Goal: Communication & Community: Answer question/provide support

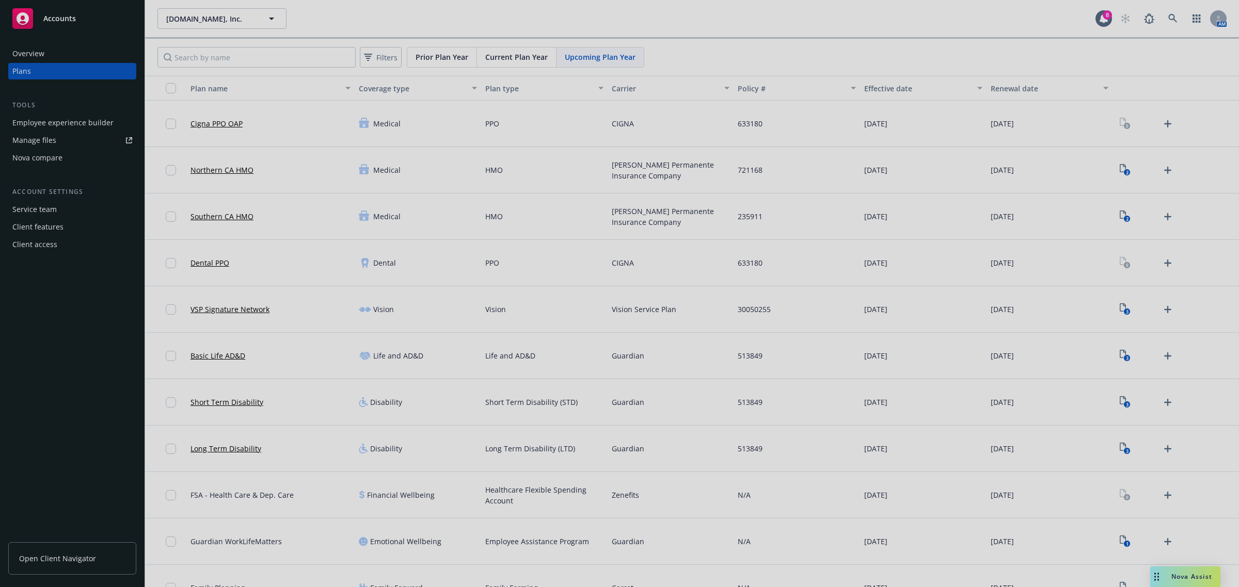
scroll to position [24, 0]
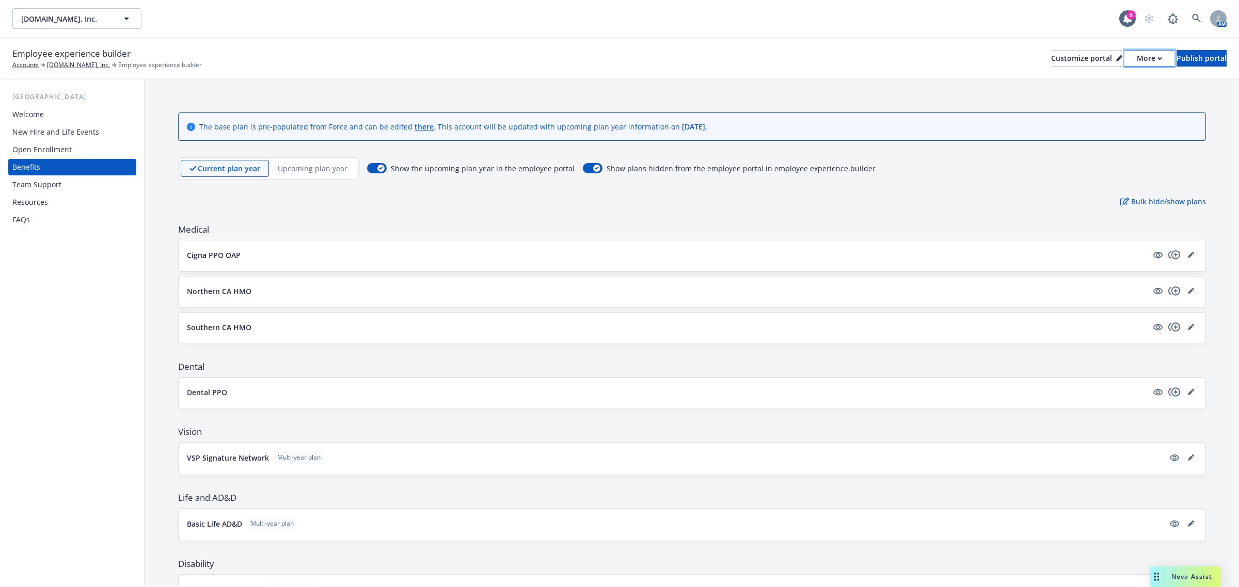
click at [1131, 60] on button "More" at bounding box center [1149, 58] width 50 height 17
click at [1105, 83] on link "Copy preview link" at bounding box center [1094, 81] width 94 height 21
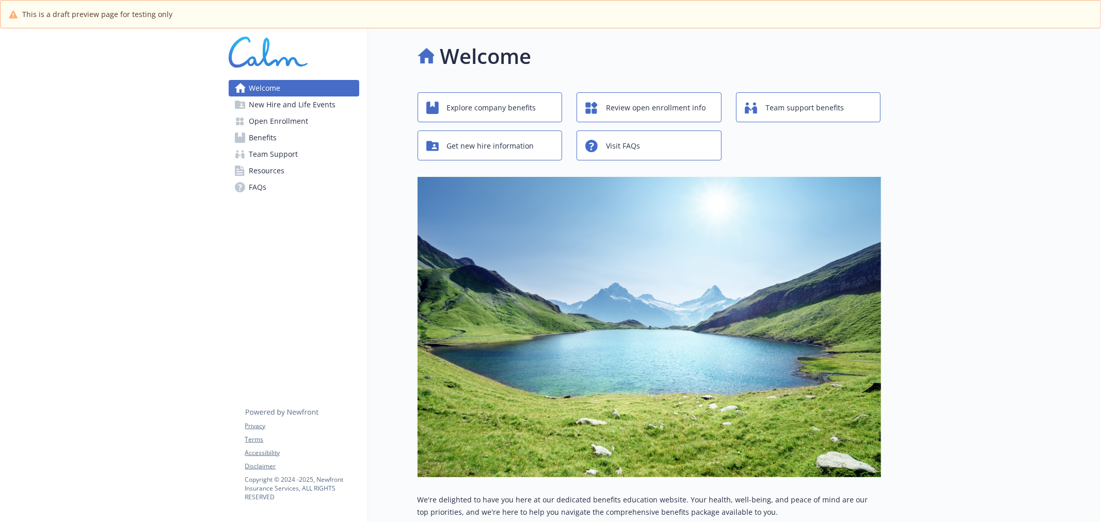
click at [286, 122] on span "Open Enrollment" at bounding box center [278, 121] width 59 height 17
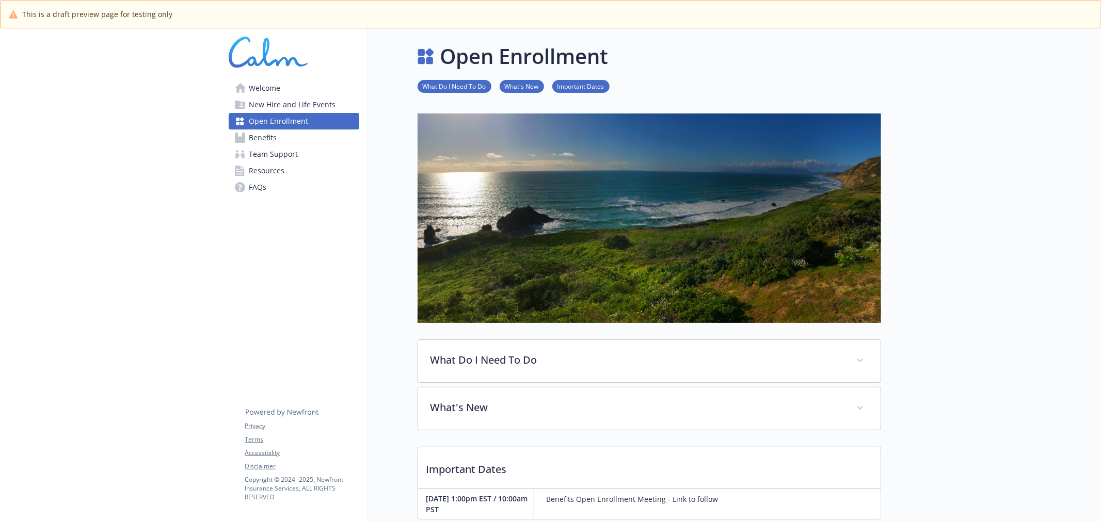
click at [285, 105] on span "New Hire and Life Events" at bounding box center [292, 105] width 87 height 17
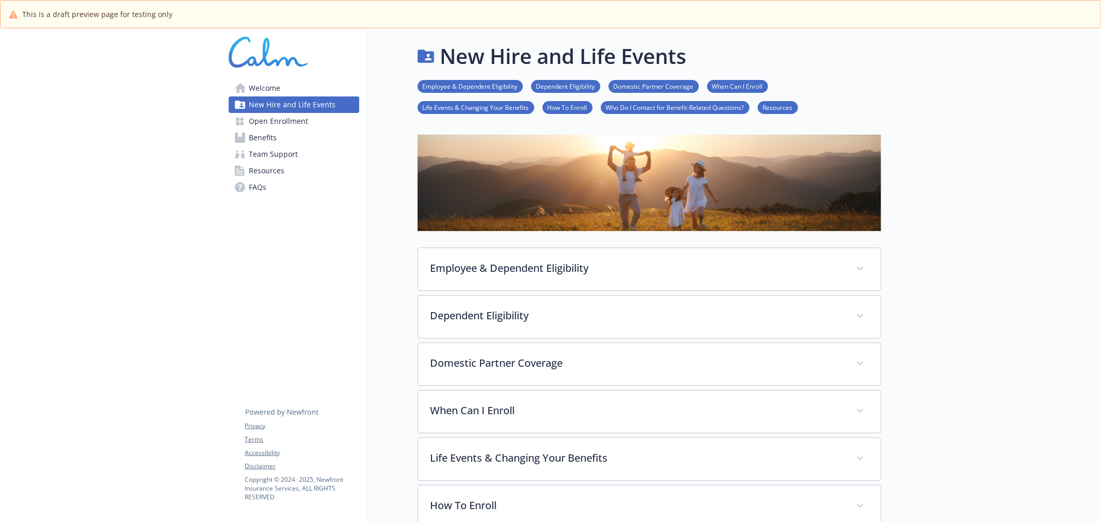
click at [286, 137] on link "Benefits" at bounding box center [294, 138] width 131 height 17
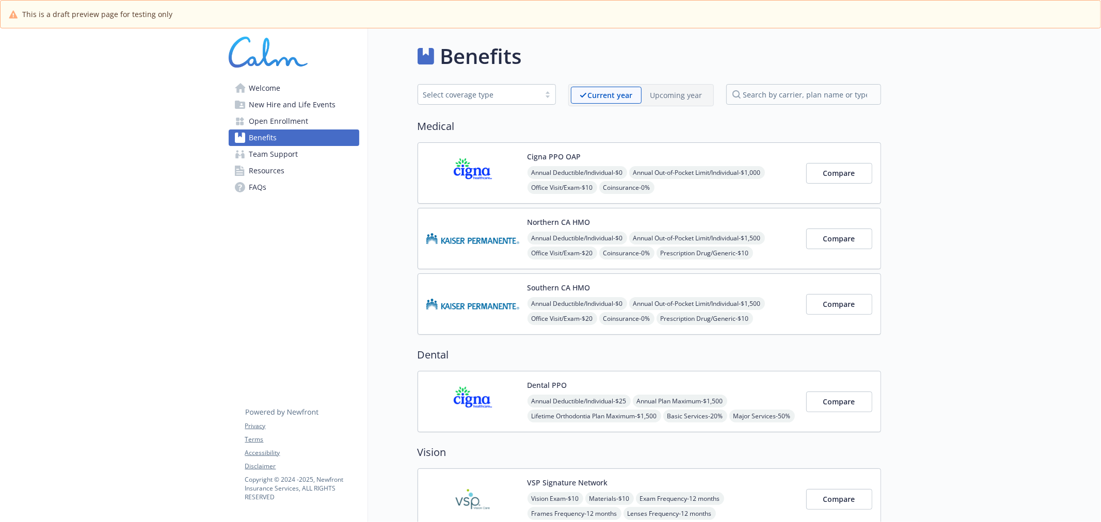
click at [677, 93] on p "Upcoming year" at bounding box center [676, 95] width 52 height 11
click at [858, 172] on button "Compare" at bounding box center [839, 173] width 66 height 21
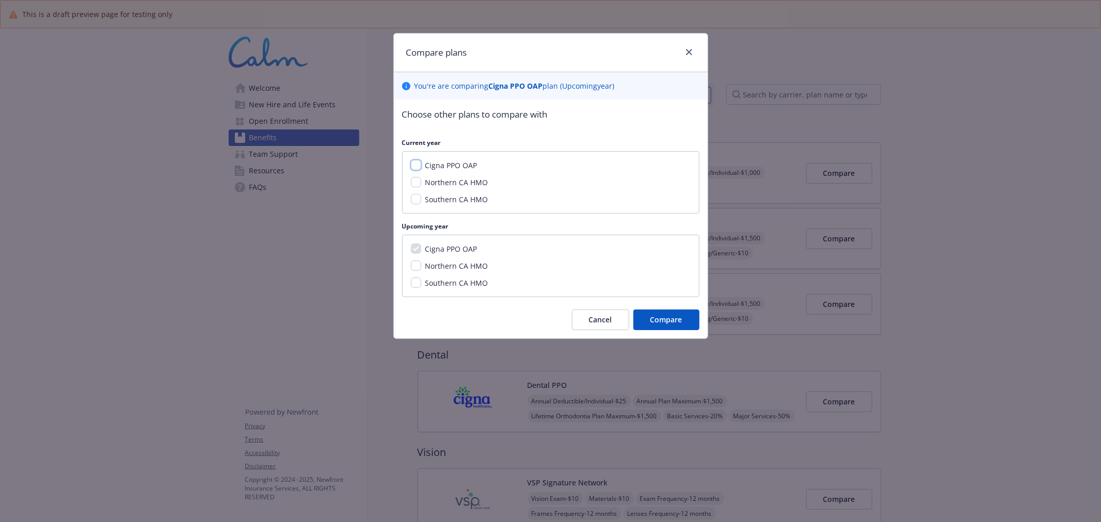
click at [415, 164] on input "Cigna PPO OAP" at bounding box center [416, 165] width 10 height 10
checkbox input "true"
click at [666, 318] on span "Compare" at bounding box center [666, 320] width 32 height 10
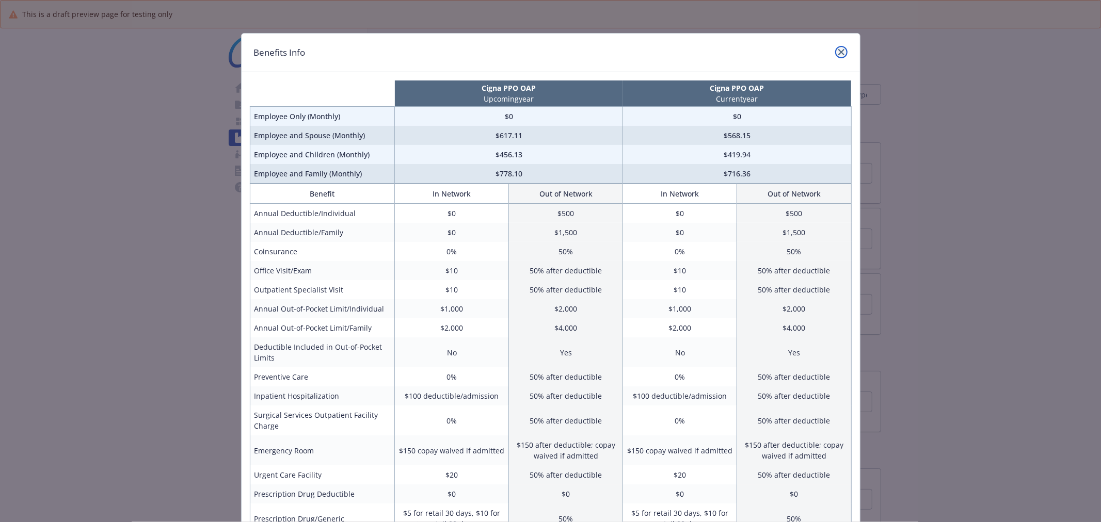
click at [835, 57] on link "close" at bounding box center [841, 52] width 12 height 12
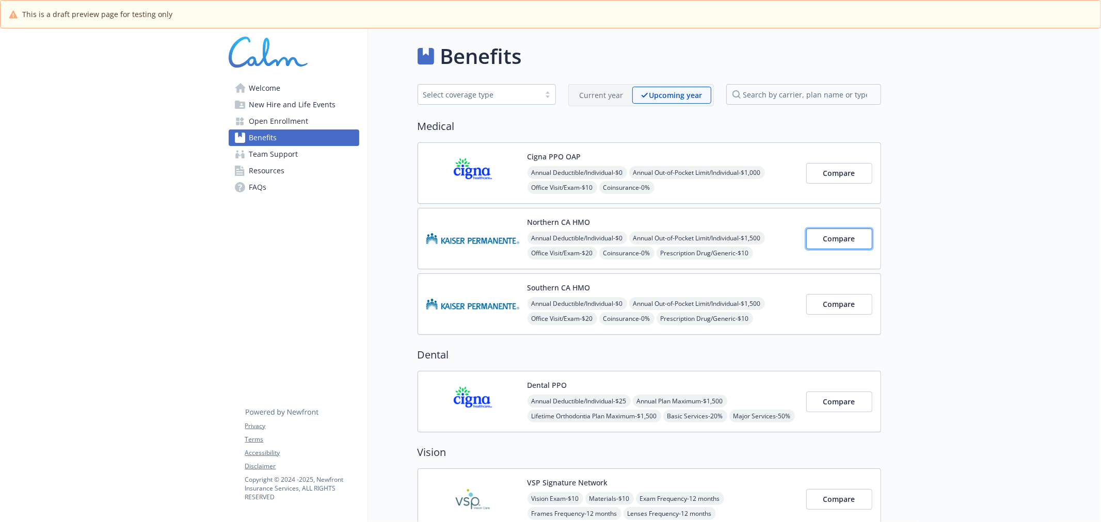
click at [845, 236] on span "Compare" at bounding box center [839, 239] width 32 height 10
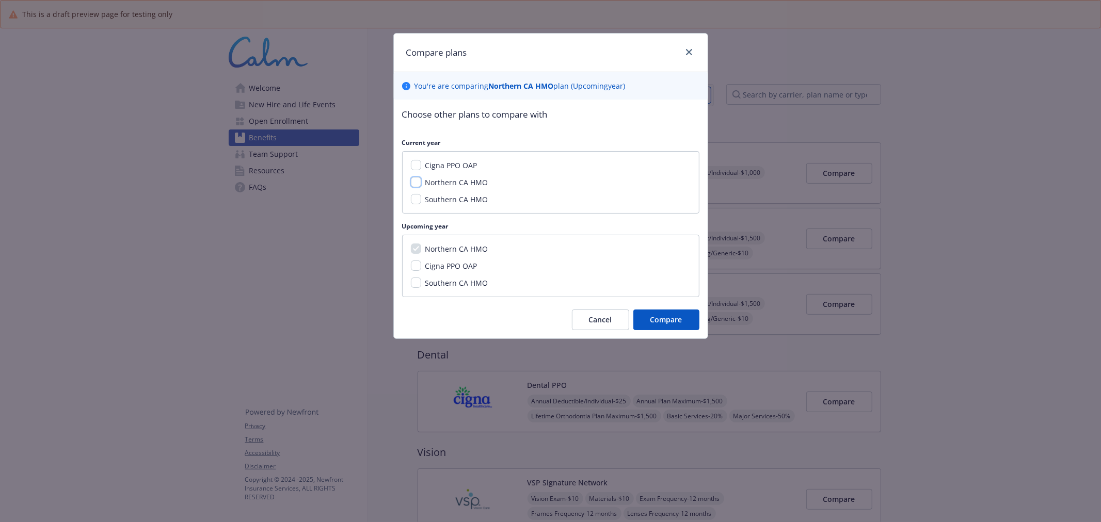
click at [411, 180] on input "Northern CA HMO" at bounding box center [416, 182] width 10 height 10
checkbox input "true"
click at [656, 321] on span "Compare" at bounding box center [666, 320] width 32 height 10
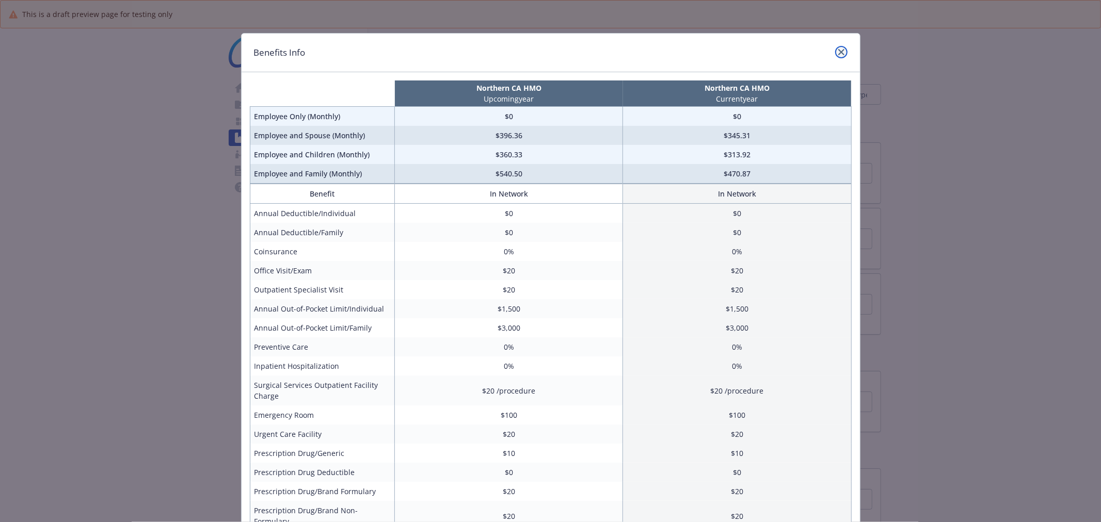
click at [838, 52] on icon "close" at bounding box center [841, 52] width 6 height 6
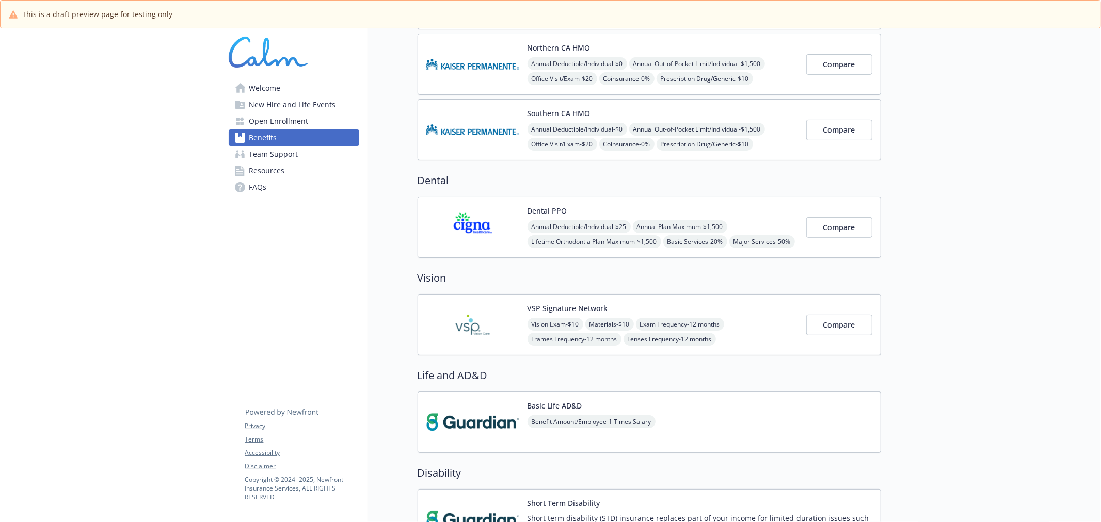
scroll to position [153, 0]
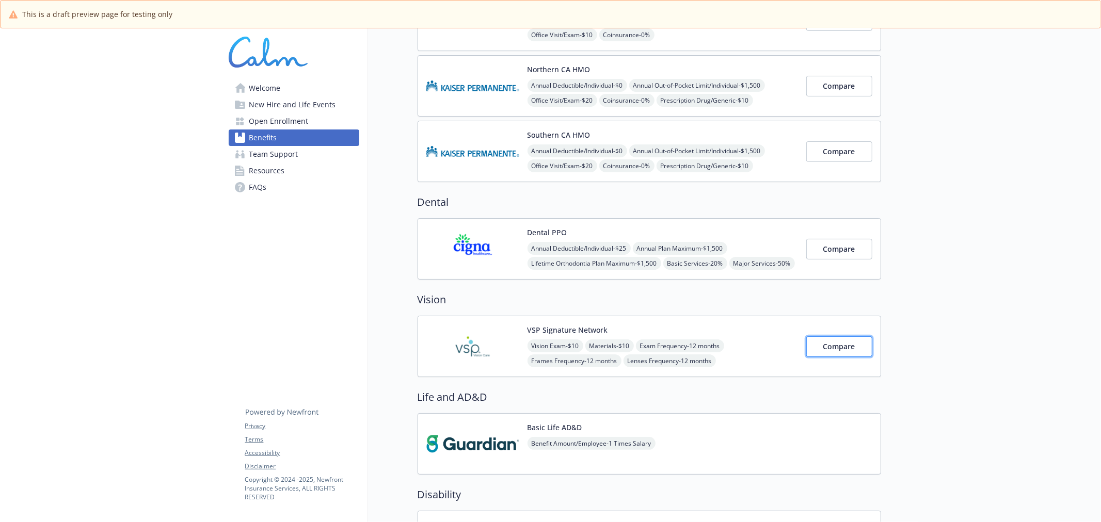
click at [837, 343] on span "Compare" at bounding box center [839, 347] width 32 height 10
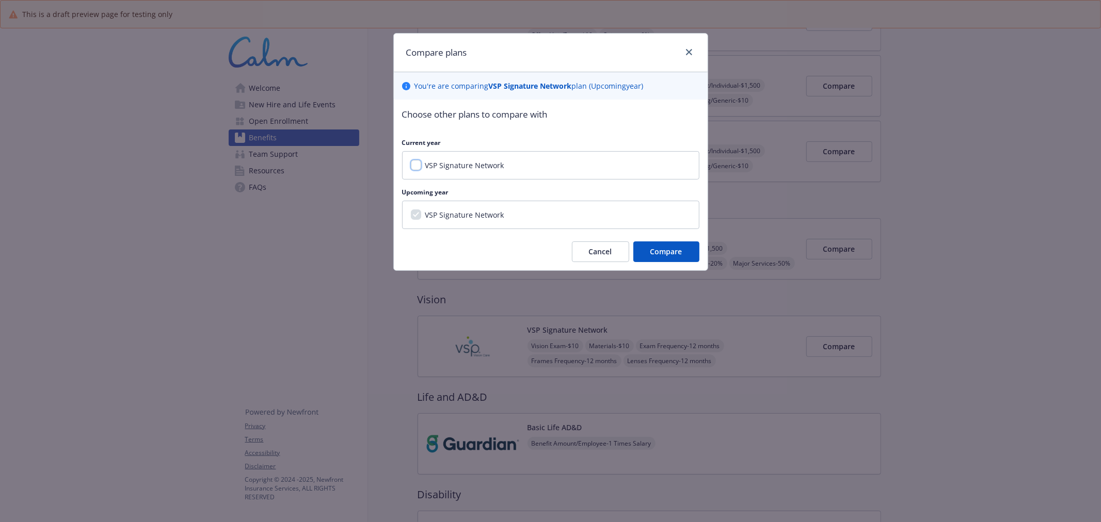
click at [418, 164] on input "VSP Signature Network" at bounding box center [416, 165] width 10 height 10
checkbox input "true"
click at [679, 253] on span "Compare" at bounding box center [666, 252] width 32 height 10
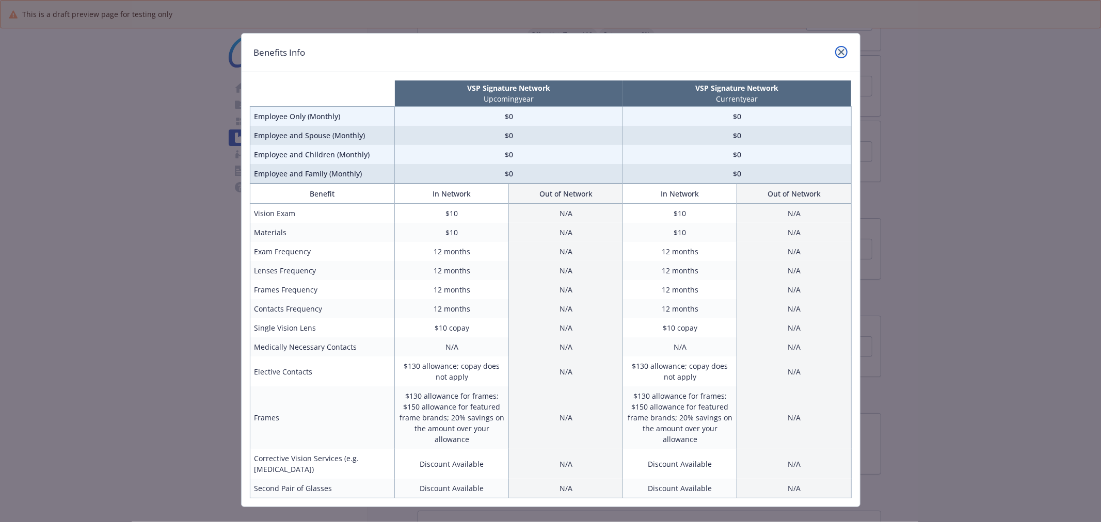
click at [838, 48] on link "close" at bounding box center [841, 52] width 12 height 12
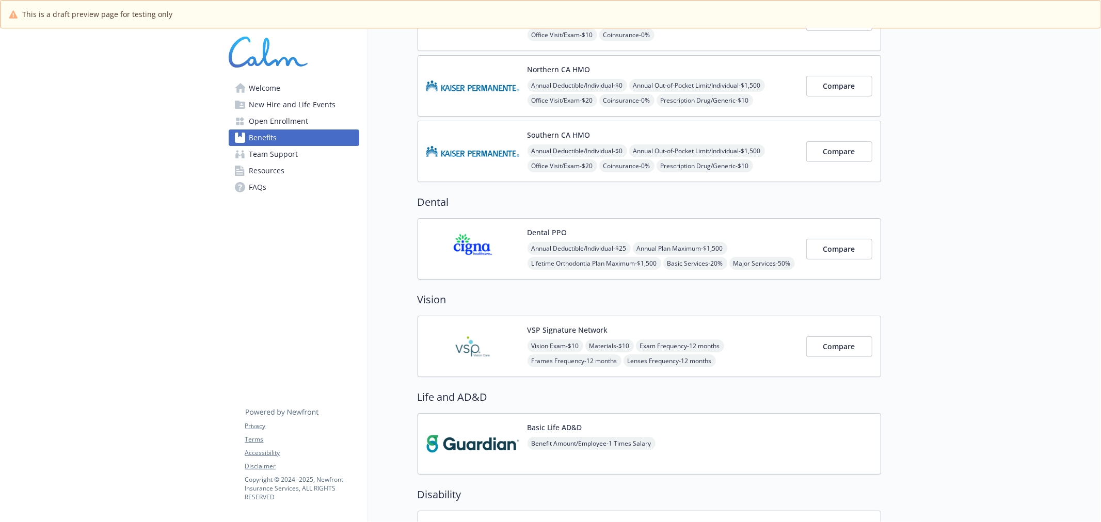
scroll to position [458, 0]
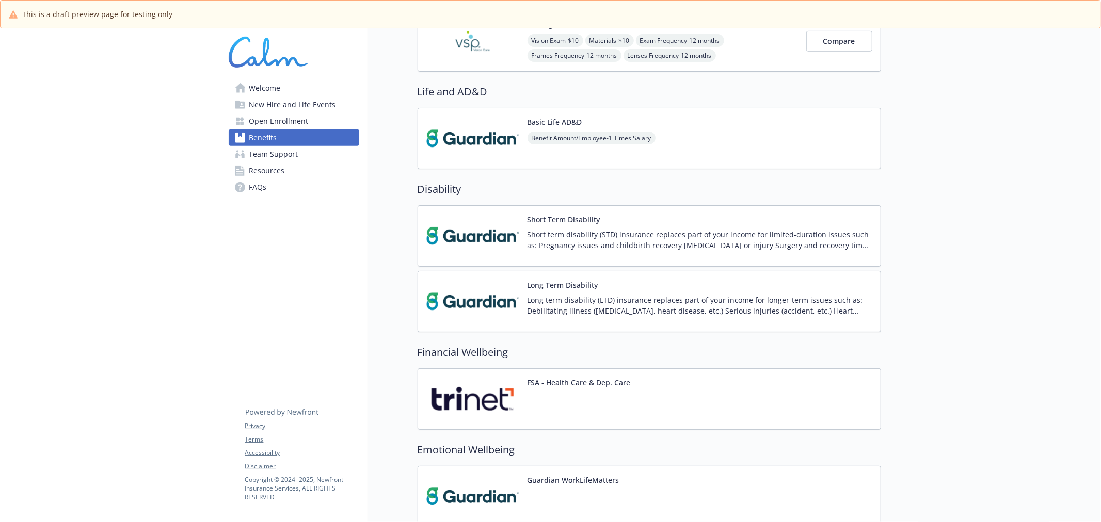
click at [673, 406] on div "FSA - Health Care & Dep. Care" at bounding box center [650, 399] width 464 height 61
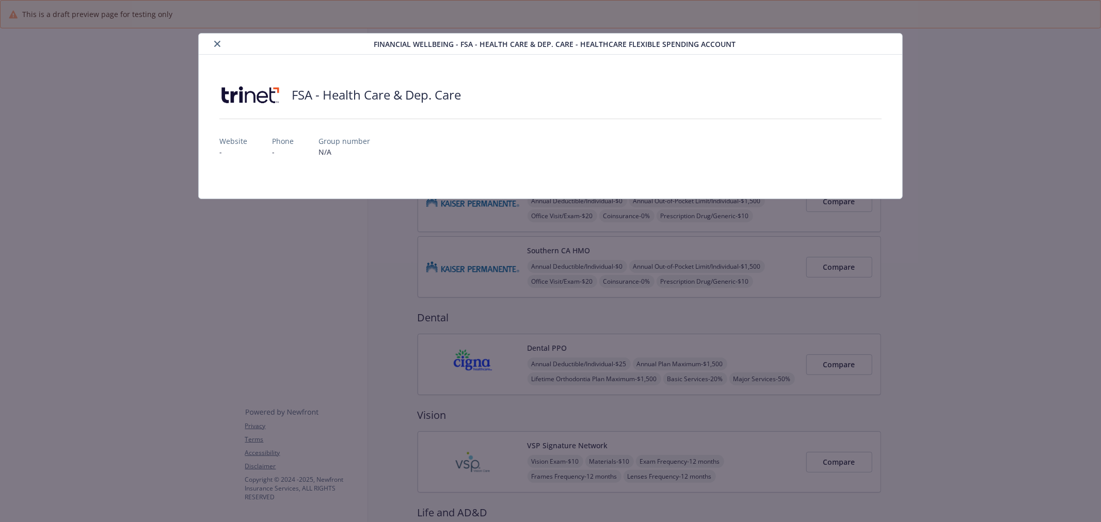
scroll to position [458, 0]
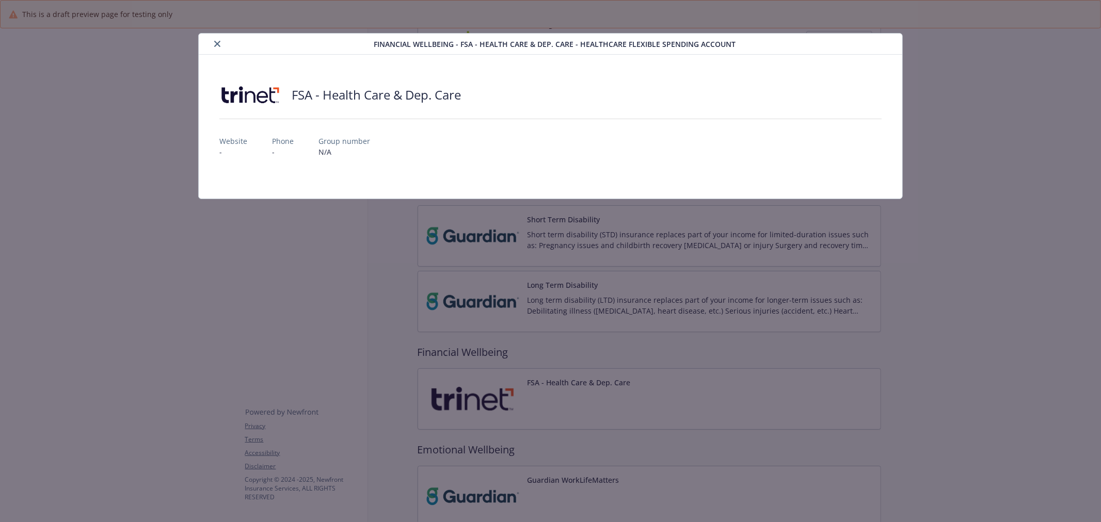
click at [219, 43] on icon "close" at bounding box center [217, 44] width 6 height 6
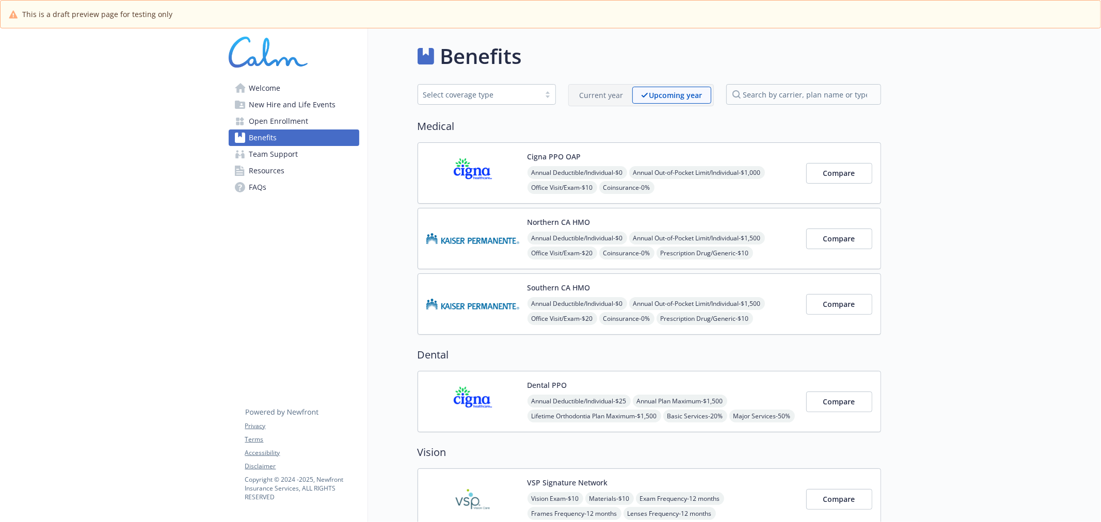
click at [610, 96] on p "Current year" at bounding box center [602, 95] width 44 height 11
click at [785, 250] on div "Annual Deductible/Individual - $0 Annual Out-of-Pocket Limit/Individual - $1,50…" at bounding box center [663, 261] width 270 height 58
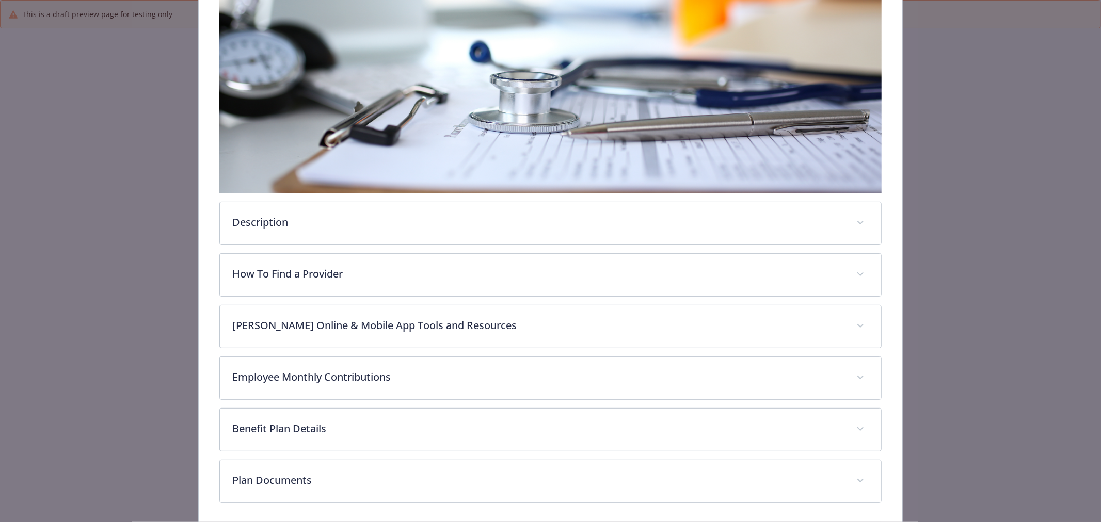
scroll to position [239, 0]
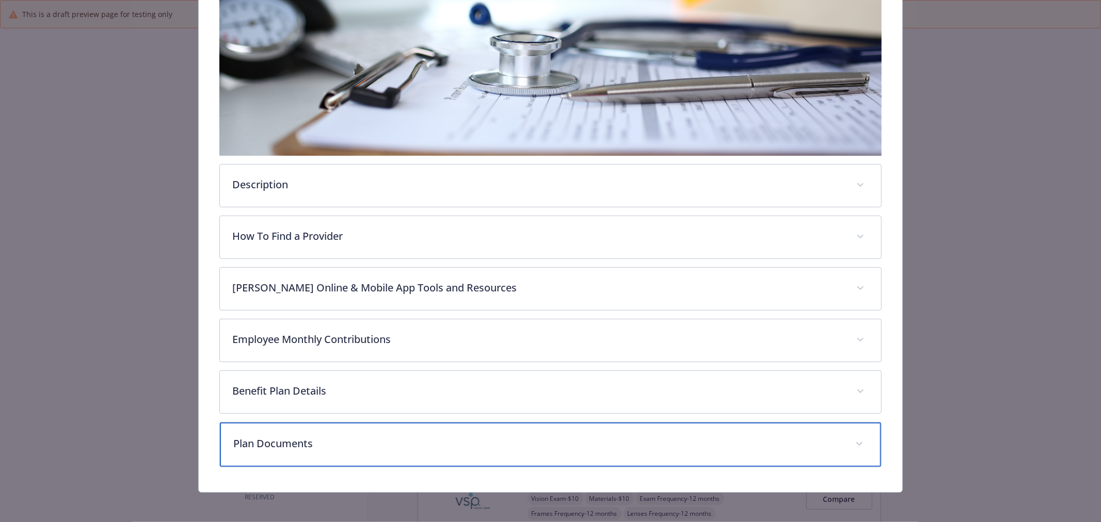
click at [461, 447] on p "Plan Documents" at bounding box center [538, 443] width 610 height 15
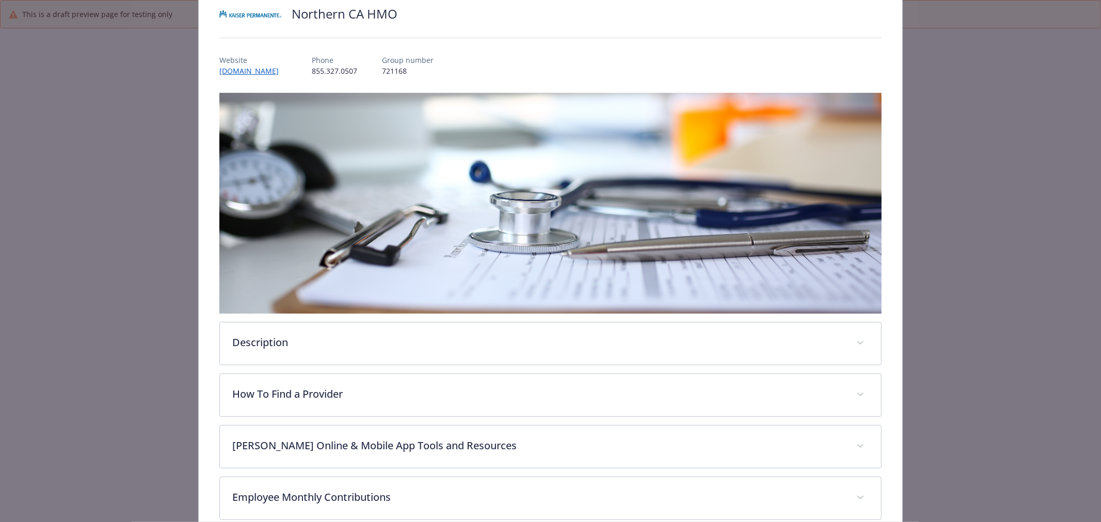
scroll to position [0, 0]
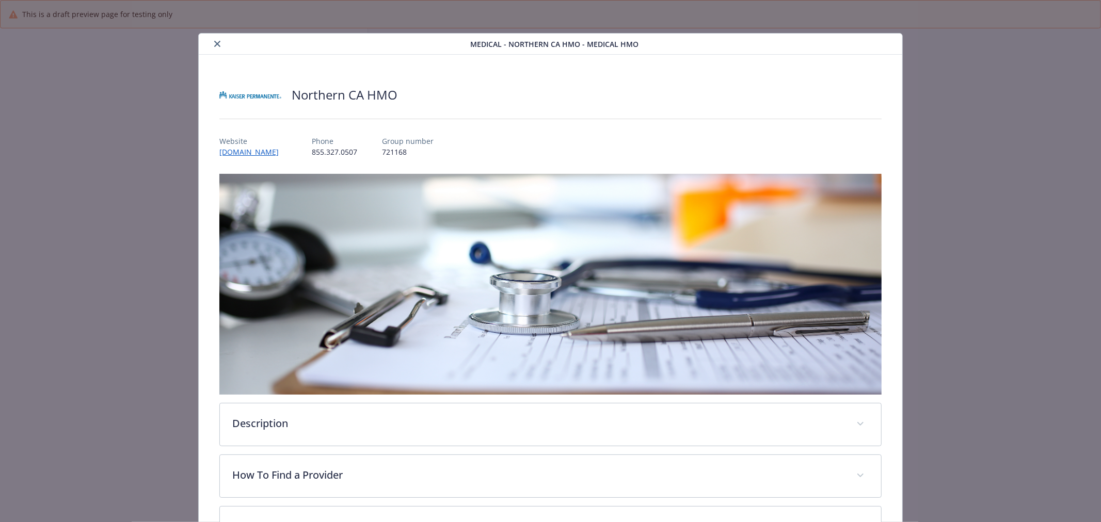
click at [217, 43] on icon "close" at bounding box center [217, 44] width 6 height 6
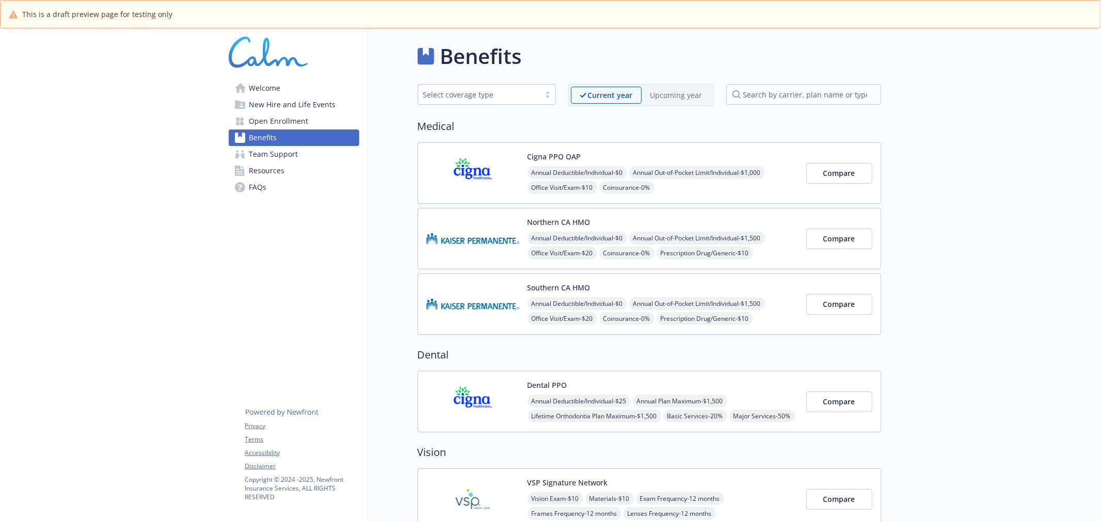
click at [672, 90] on p "Upcoming year" at bounding box center [676, 95] width 52 height 11
click at [737, 246] on div "Annual Deductible/Individual - $0 Annual Out-of-Pocket Limit/Individual - $1,50…" at bounding box center [663, 261] width 270 height 58
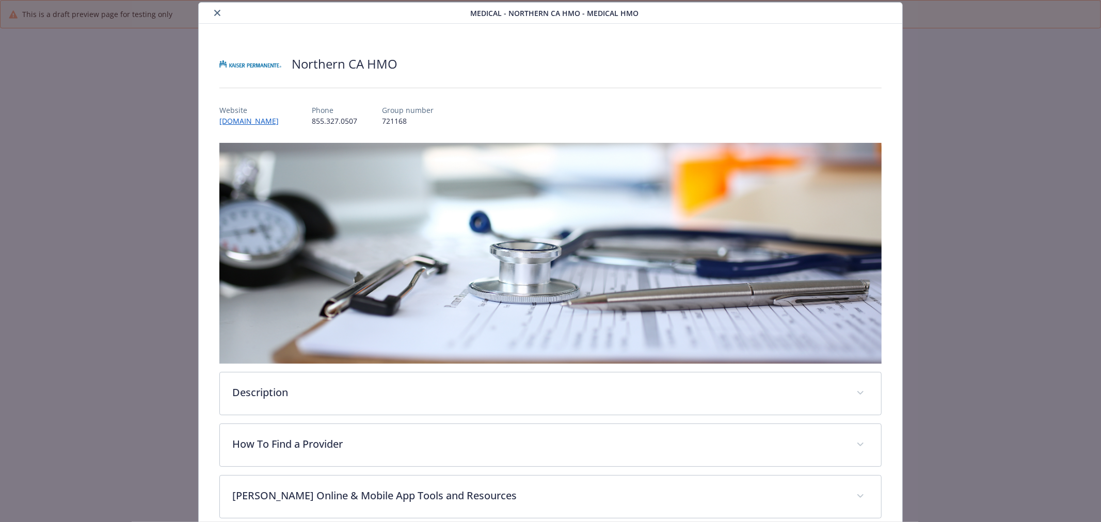
scroll to position [291, 0]
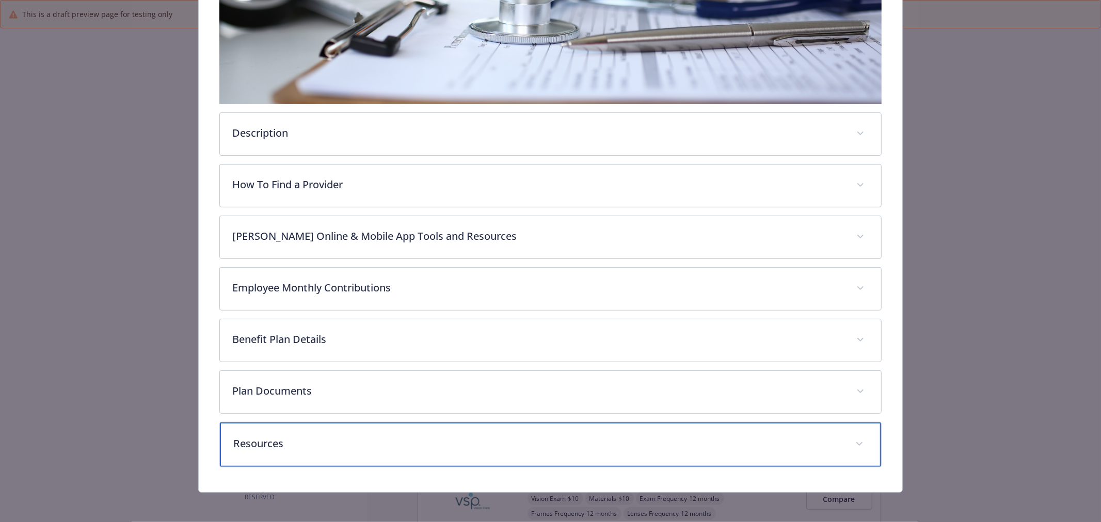
click at [385, 449] on p "Resources" at bounding box center [538, 443] width 610 height 15
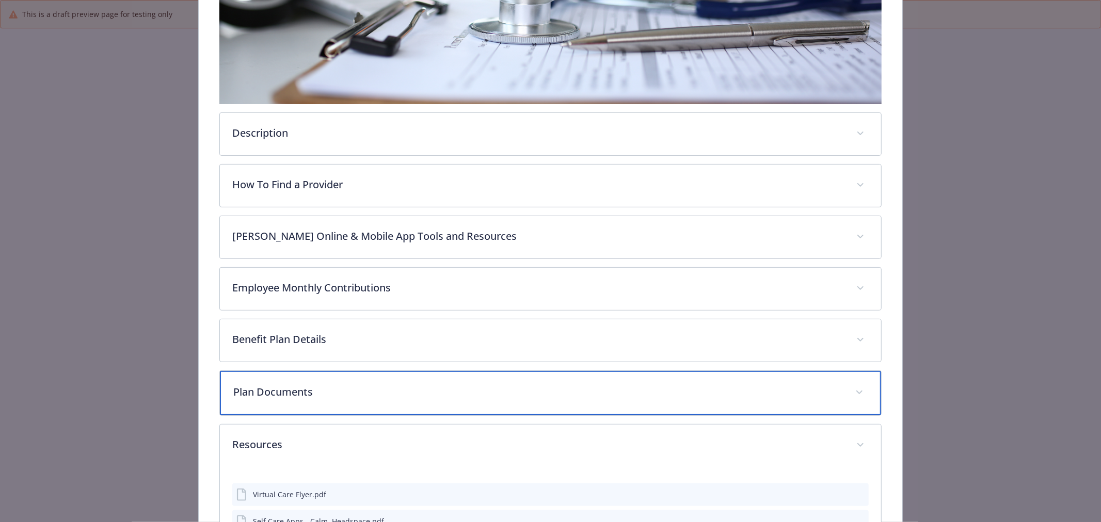
click at [387, 391] on p "Plan Documents" at bounding box center [538, 392] width 610 height 15
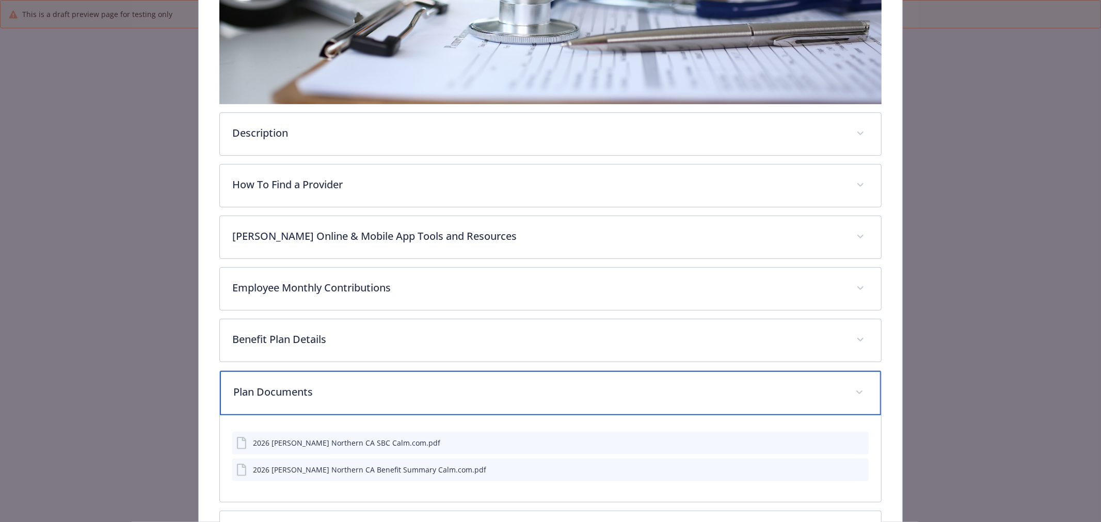
scroll to position [0, 0]
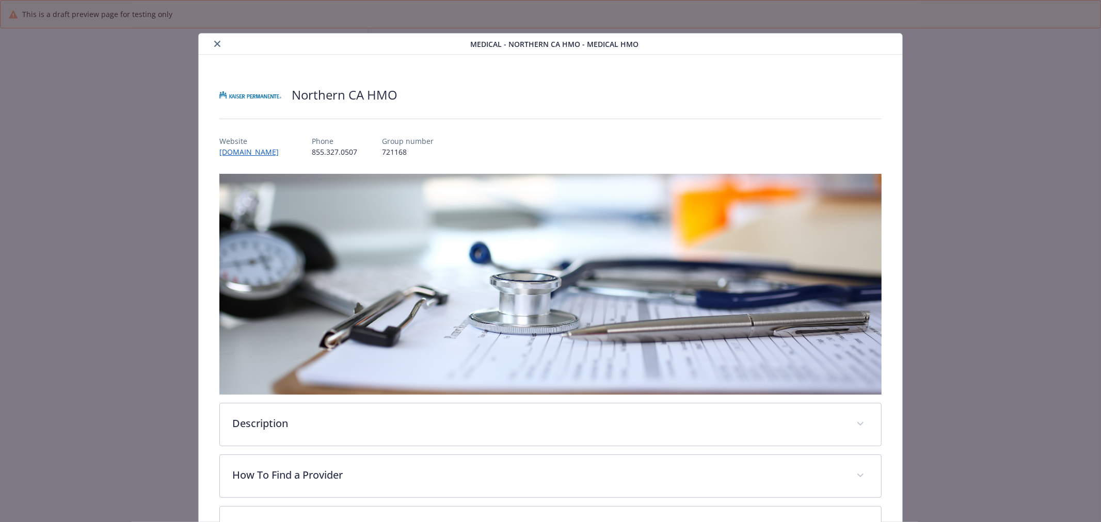
click at [215, 37] on div "Medical - Northern CA HMO - Medical HMO" at bounding box center [551, 44] width 704 height 21
click at [219, 42] on button "close" at bounding box center [217, 44] width 12 height 12
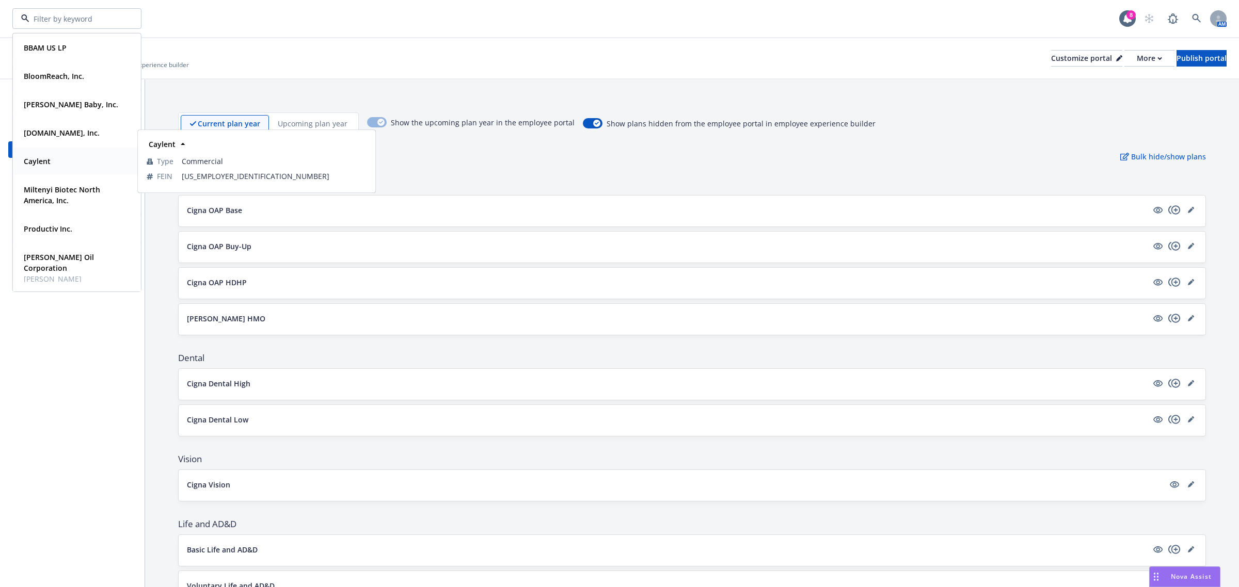
click at [35, 154] on div "Caylent" at bounding box center [36, 161] width 33 height 15
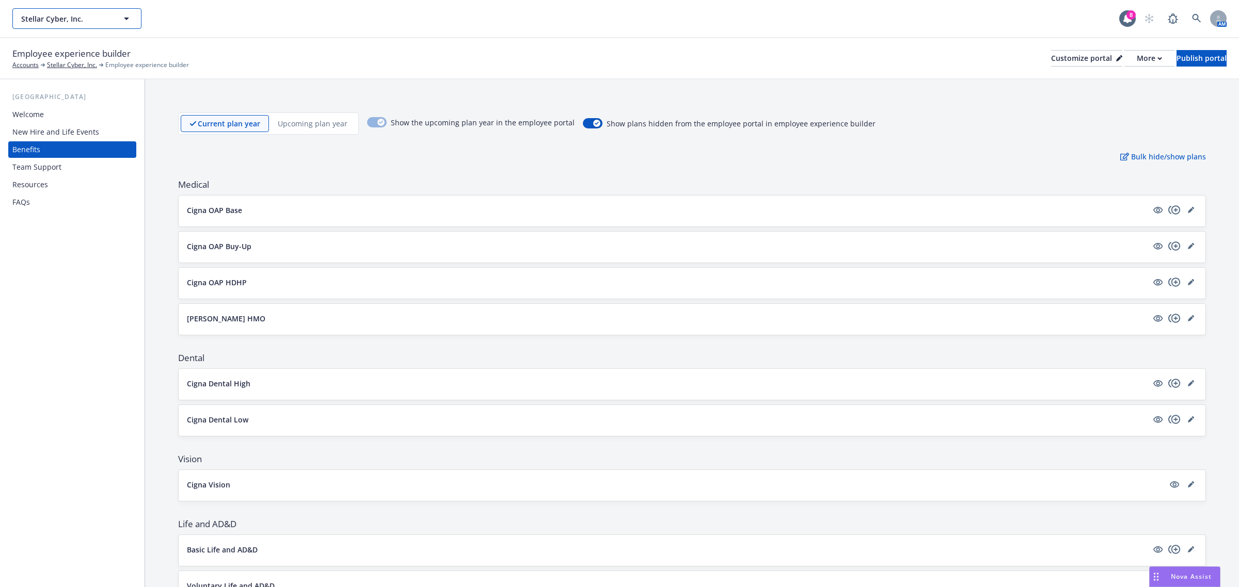
click at [74, 21] on span "Stellar Cyber, Inc." at bounding box center [65, 18] width 89 height 11
type input "Stellar Cyber, Inc."
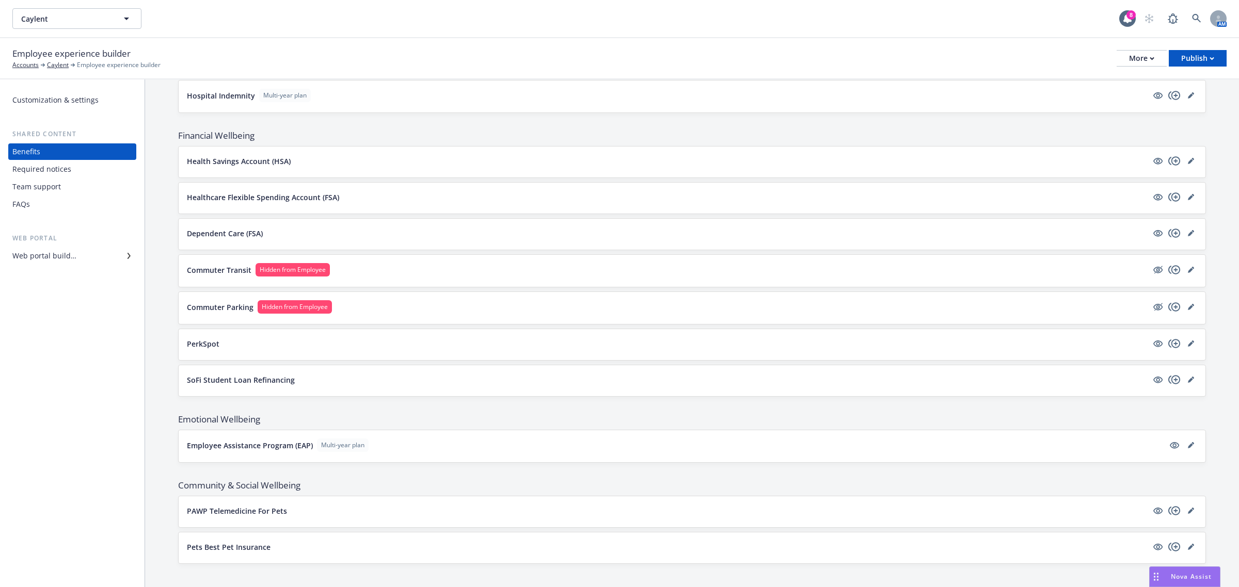
scroll to position [1079, 0]
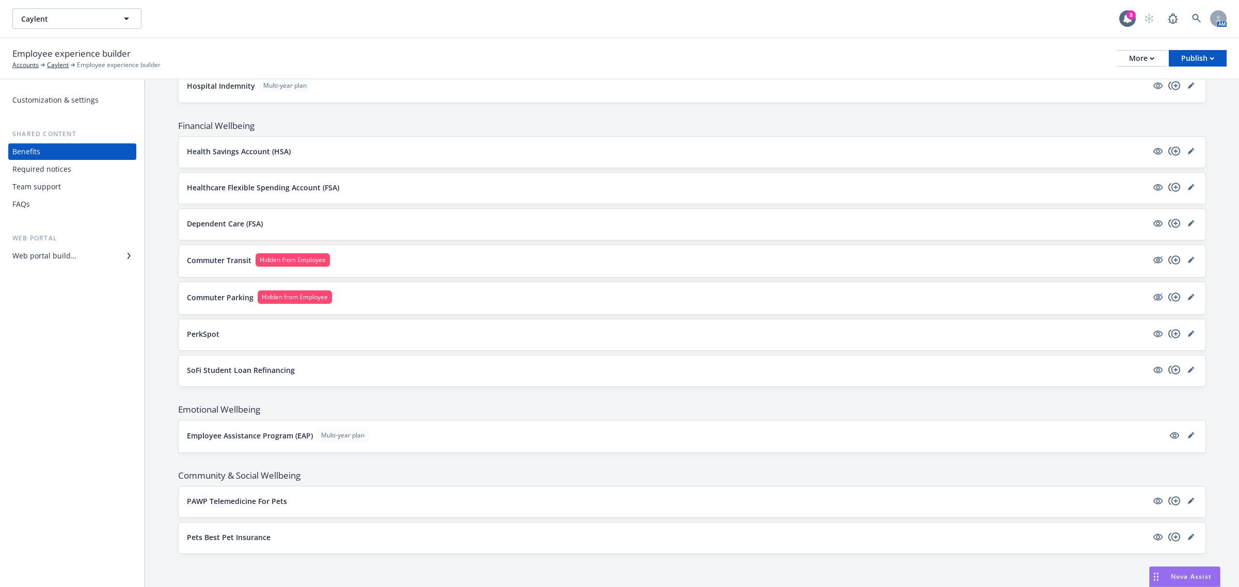
click at [16, 183] on div "Team support" at bounding box center [36, 187] width 49 height 17
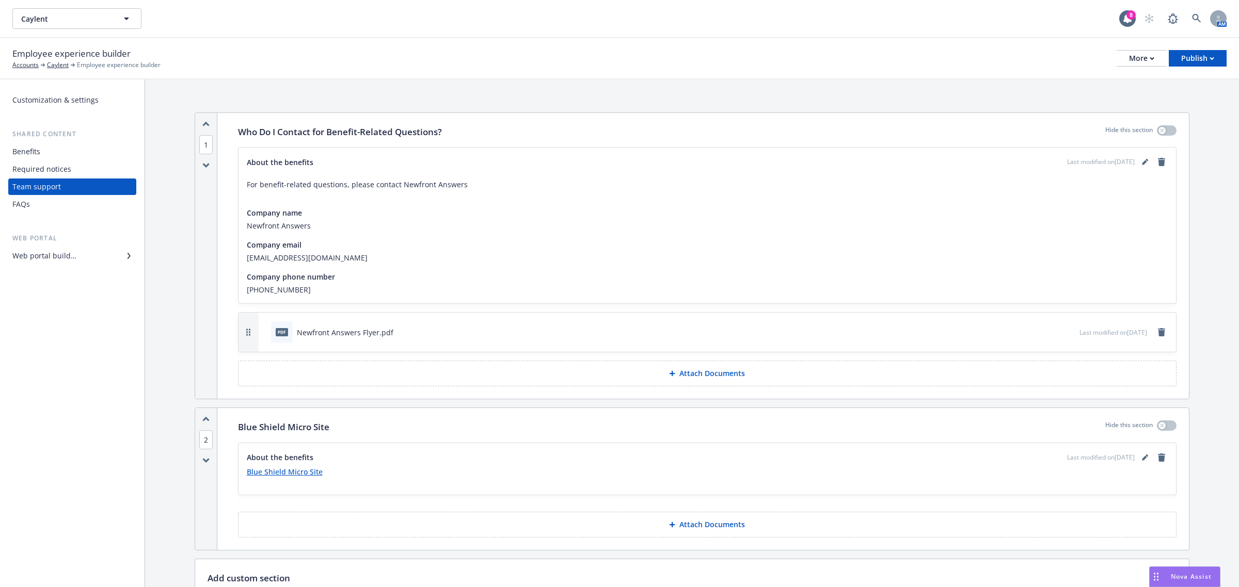
scroll to position [91, 0]
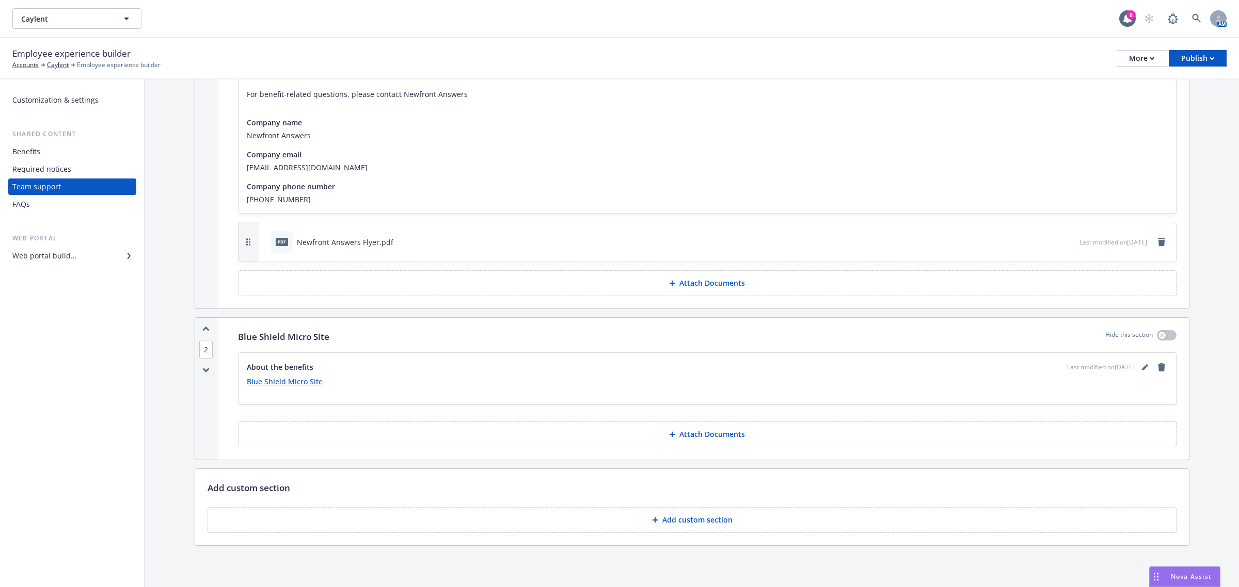
click at [41, 170] on div "Required notices" at bounding box center [41, 169] width 59 height 17
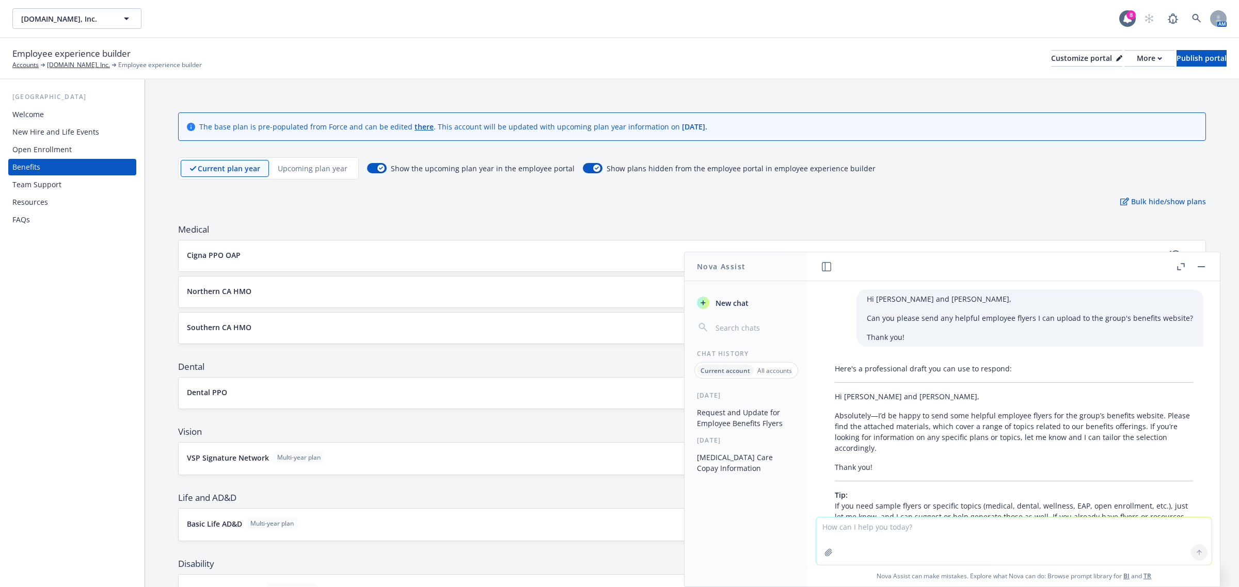
scroll to position [250, 0]
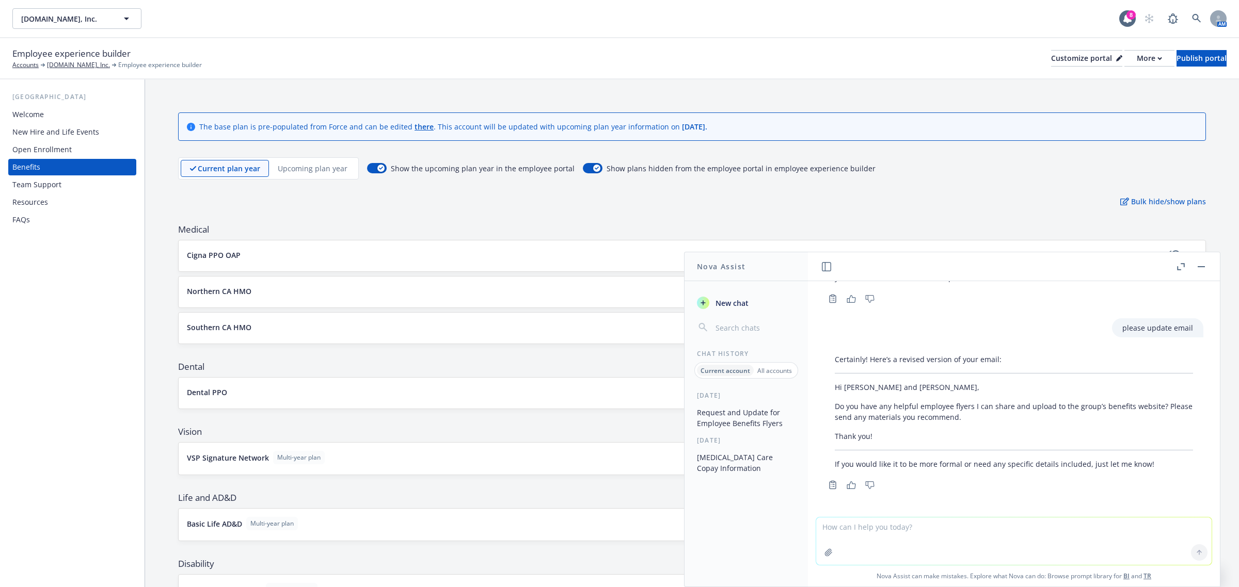
click at [960, 543] on textarea at bounding box center [1013, 541] width 395 height 47
paste textarea "Hi [PERSON_NAME], I received clarification from Cigna on what they are looking …"
type textarea "Hi [PERSON_NAME], I received clarification from Cigna on what they are looking …"
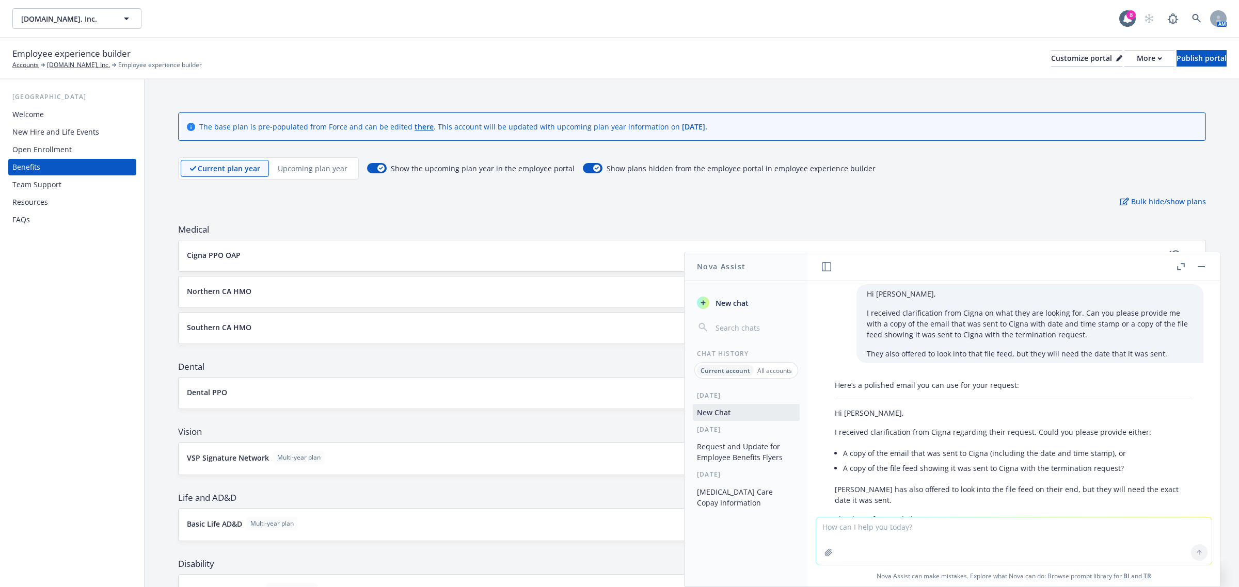
scroll to position [554, 0]
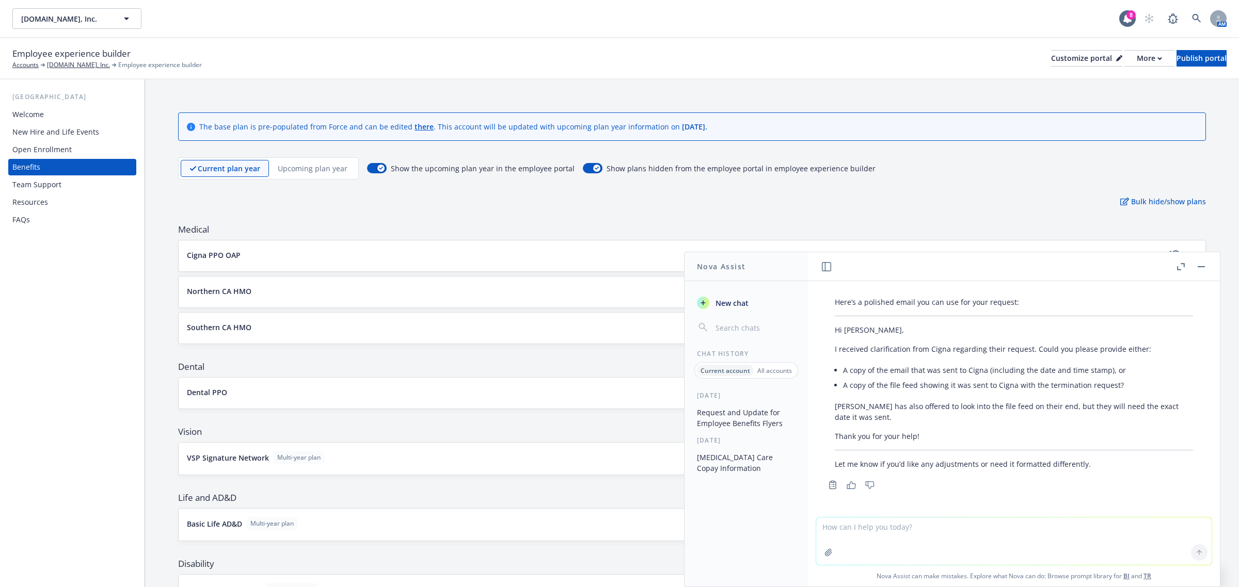
click at [920, 427] on div "Here’s a polished email you can use for your request: Hi [PERSON_NAME], I recei…" at bounding box center [1013, 383] width 379 height 181
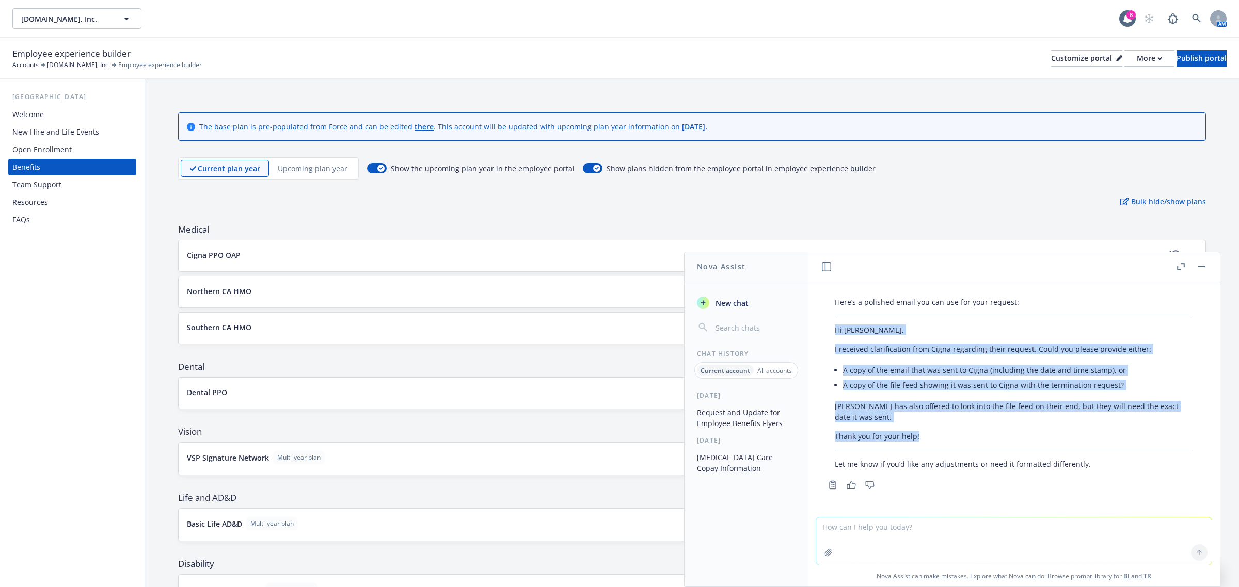
drag, startPoint x: 922, startPoint y: 434, endPoint x: 826, endPoint y: 321, distance: 147.6
click at [826, 321] on div "Here’s a polished email you can use for your request: Hi [PERSON_NAME], I recei…" at bounding box center [1013, 383] width 379 height 181
copy div "Hi [PERSON_NAME], I received clarification from Cigna regarding their request. …"
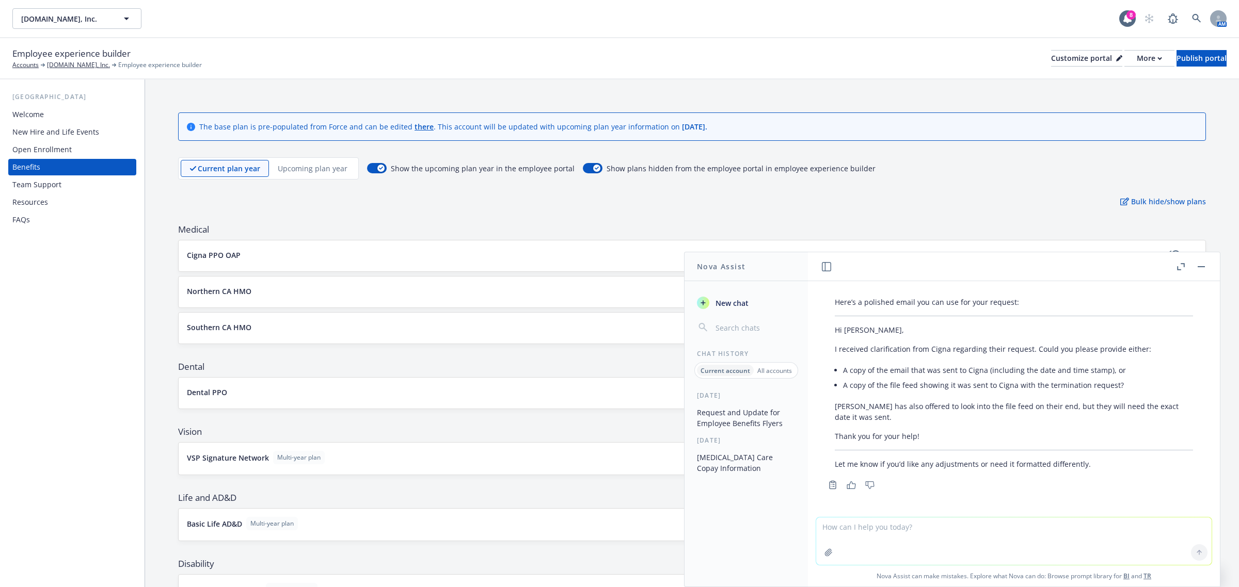
click at [1052, 534] on textarea at bounding box center [1013, 541] width 395 height 47
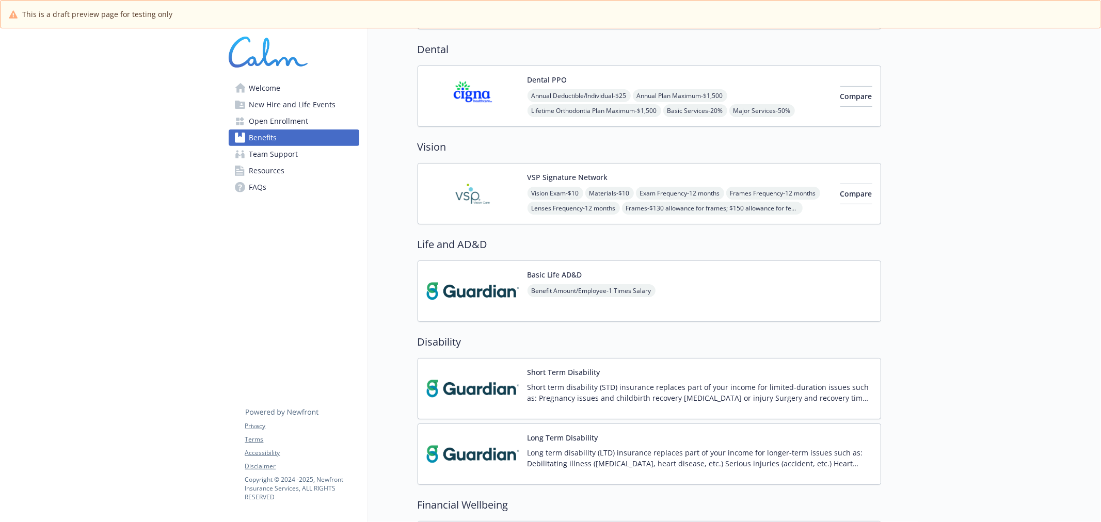
click at [273, 119] on span "Open Enrollment" at bounding box center [278, 121] width 59 height 17
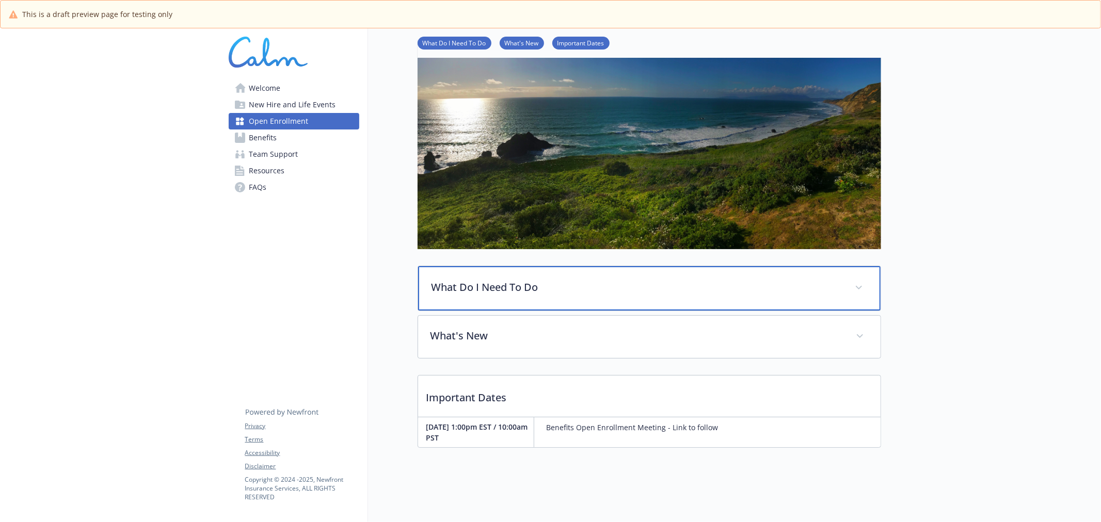
scroll to position [82, 0]
click at [453, 282] on p "What Do I Need To Do" at bounding box center [637, 287] width 411 height 15
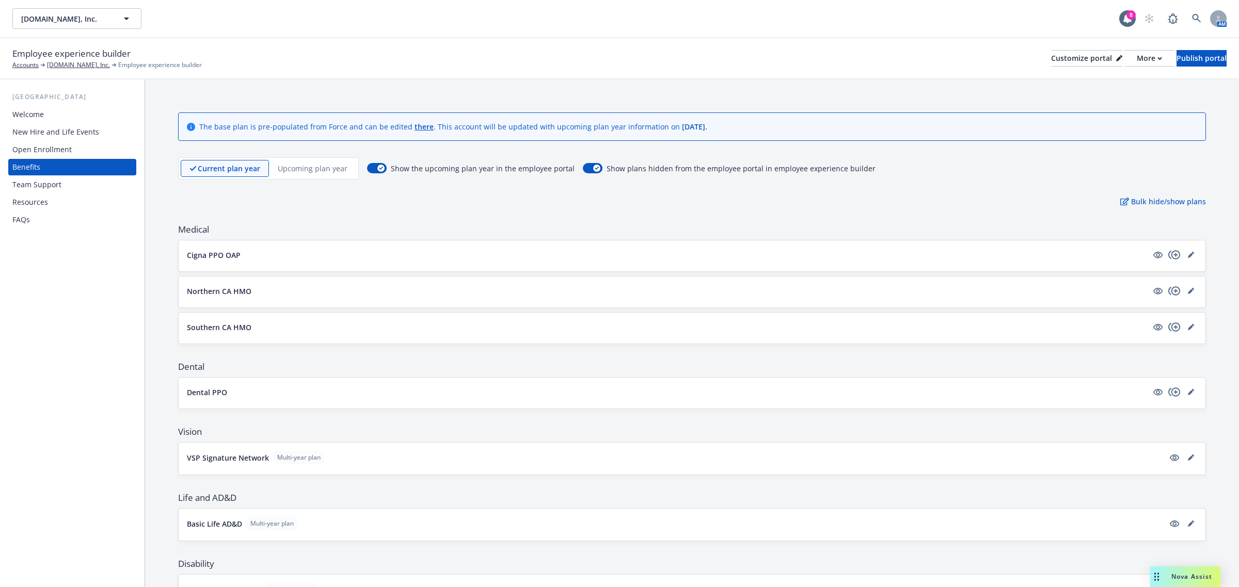
click at [47, 145] on div "Open Enrollment" at bounding box center [41, 149] width 59 height 17
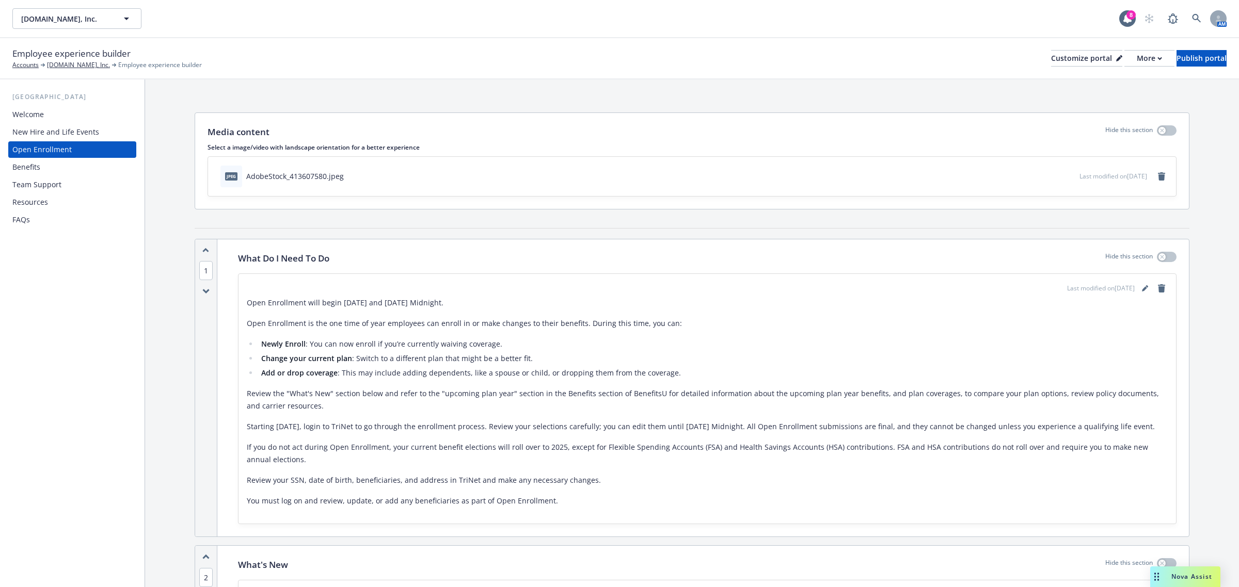
click at [451, 301] on p "Open Enrollment will begin [DATE] and [DATE] Midnight." at bounding box center [707, 303] width 921 height 12
click at [1142, 289] on icon "editPencil" at bounding box center [1144, 288] width 5 height 5
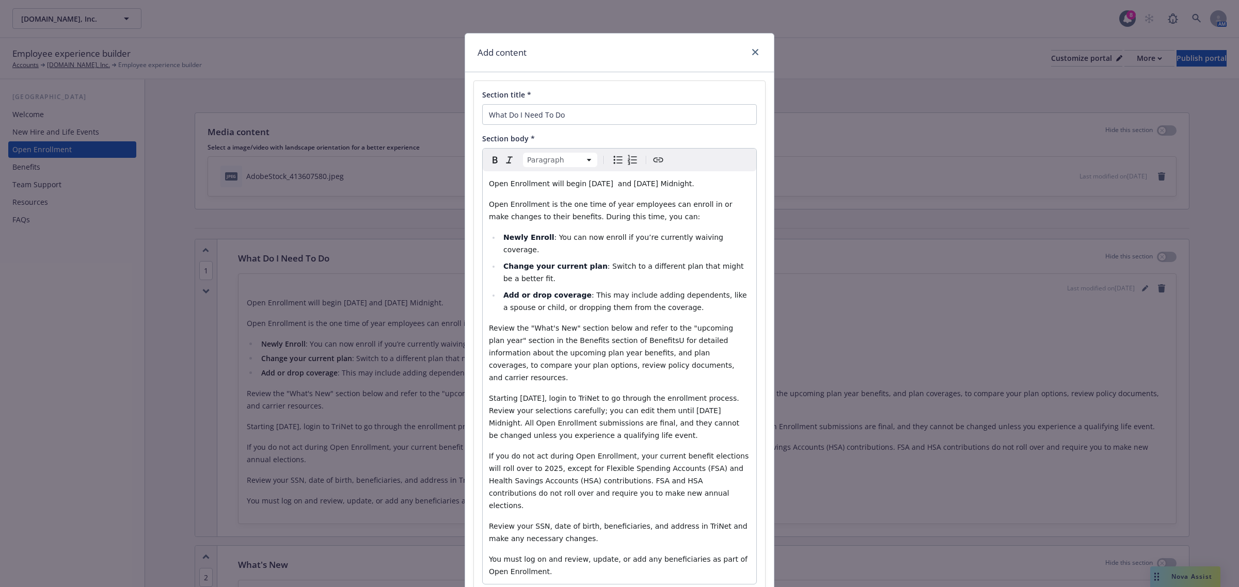
click at [612, 183] on span "Open Enrollment will begin [DATE] and [DATE] Midnight." at bounding box center [591, 184] width 205 height 8
click at [677, 184] on span "Open Enrollment will begin [DATE] and [DATE] Midnight." at bounding box center [591, 184] width 205 height 8
drag, startPoint x: 486, startPoint y: 181, endPoint x: 742, endPoint y: 183, distance: 256.0
click at [742, 183] on p "Open Enrollment will begin [DATE] and [DATE] Midnight." at bounding box center [619, 184] width 261 height 12
click at [490, 160] on icon "Bold" at bounding box center [495, 160] width 12 height 12
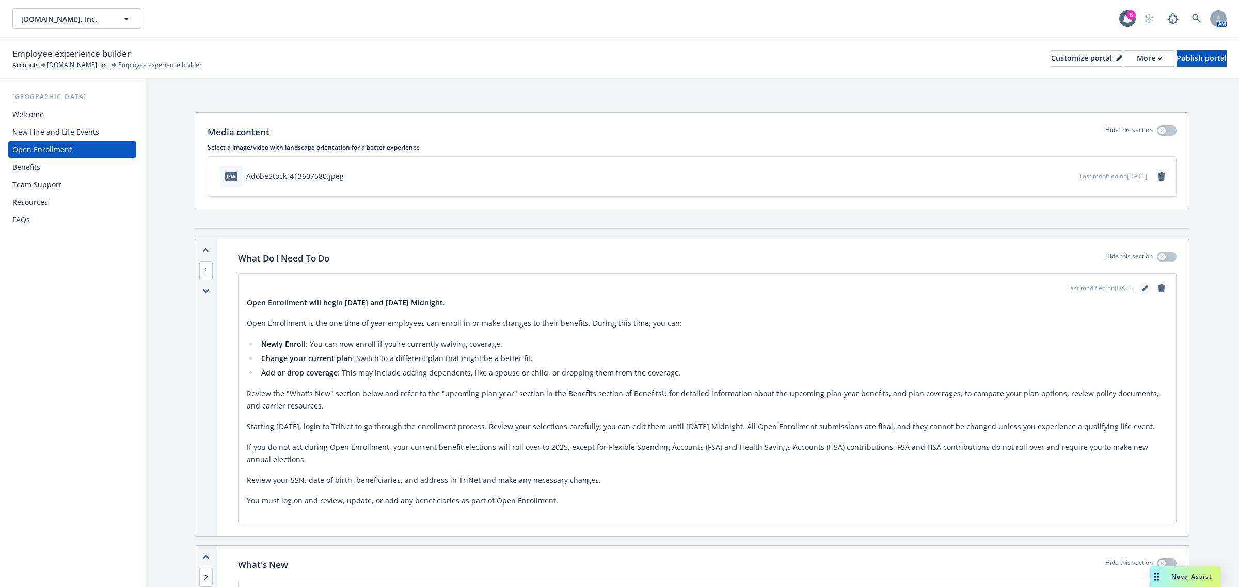
click at [1139, 285] on link "editPencil" at bounding box center [1145, 288] width 12 height 12
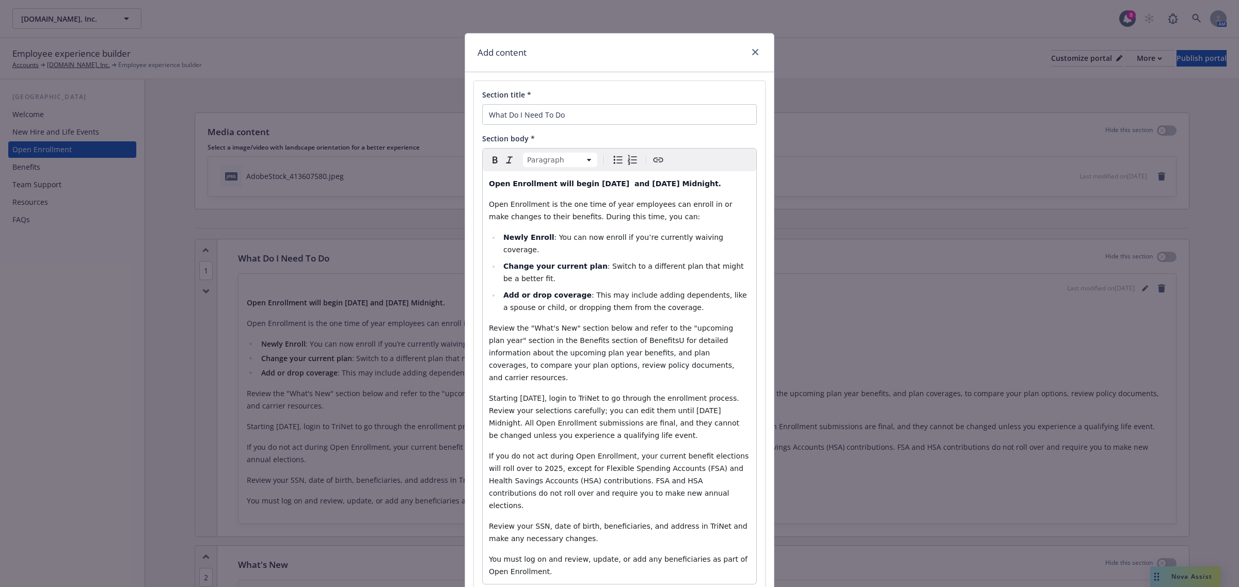
click at [551, 394] on span "Starting November 4th, login to TriNet to go through the enrollment process. Re…" at bounding box center [615, 416] width 252 height 45
click at [705, 394] on span "Starting November 3rd, login to TriNet to go through the enrollment process. Re…" at bounding box center [615, 416] width 252 height 45
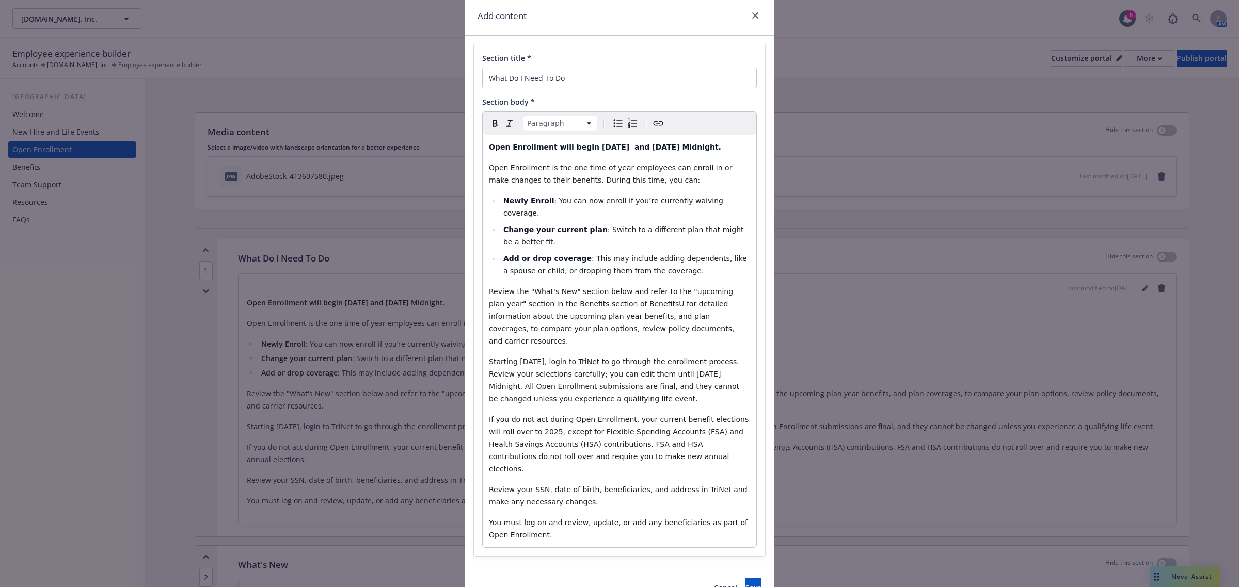
scroll to position [57, 0]
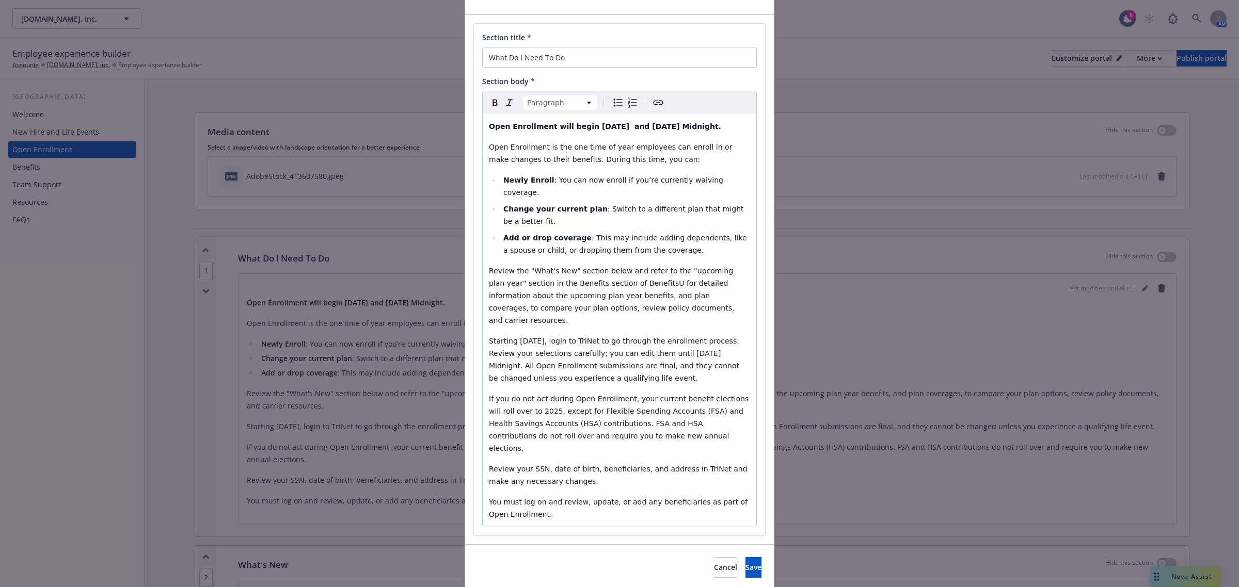
click at [721, 545] on div "Cancel Save" at bounding box center [619, 568] width 309 height 46
click at [745, 557] on button "Save" at bounding box center [753, 567] width 16 height 21
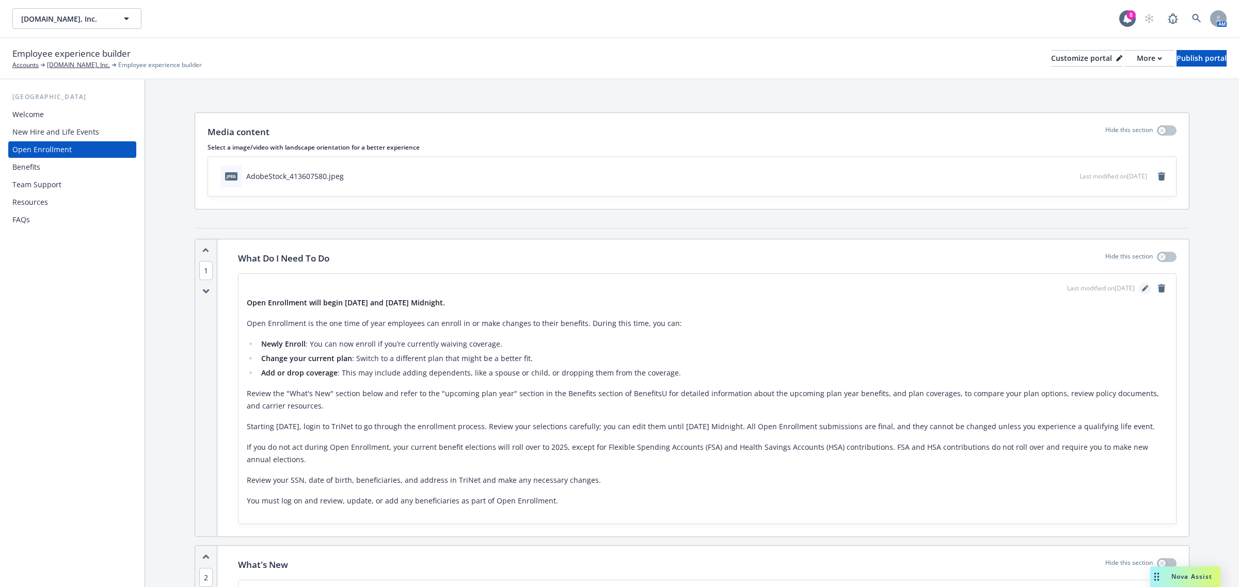
click at [1142, 288] on icon "editPencil" at bounding box center [1144, 288] width 5 height 5
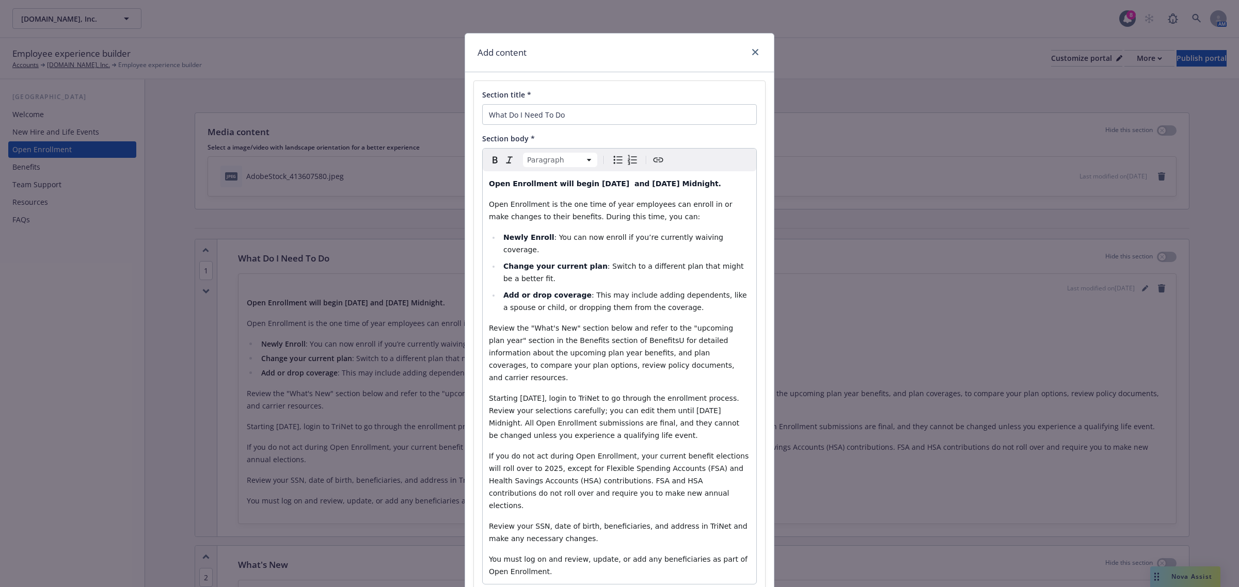
click at [521, 452] on span "If you do not act during Open Enrollment, your current benefit elections will r…" at bounding box center [620, 481] width 262 height 58
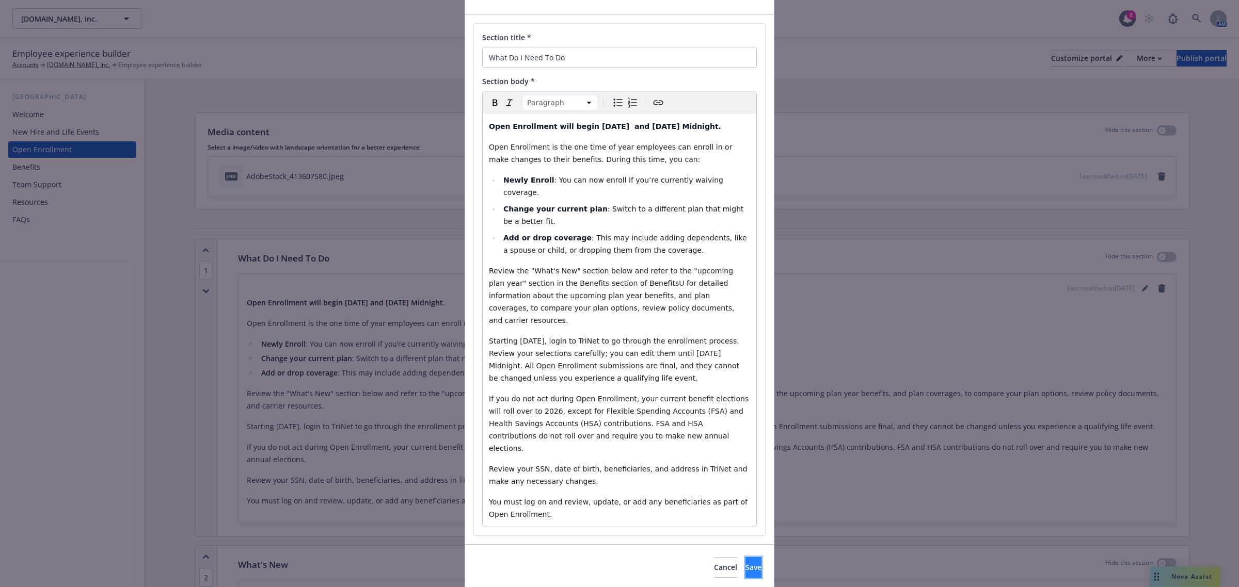
click at [745, 557] on button "Save" at bounding box center [753, 567] width 16 height 21
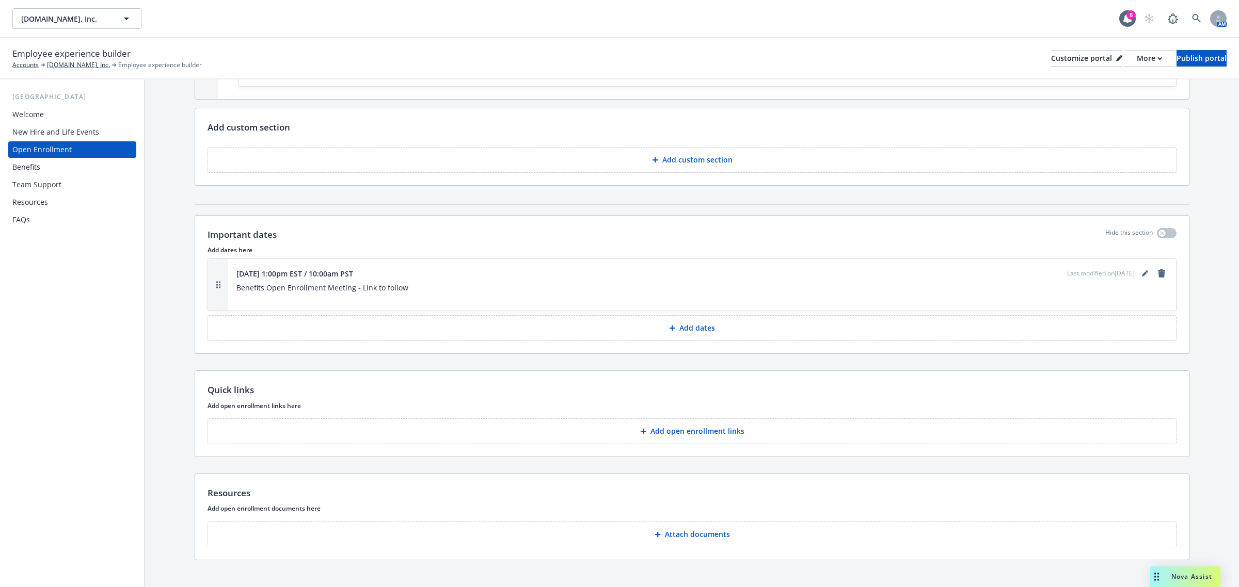
scroll to position [611, 0]
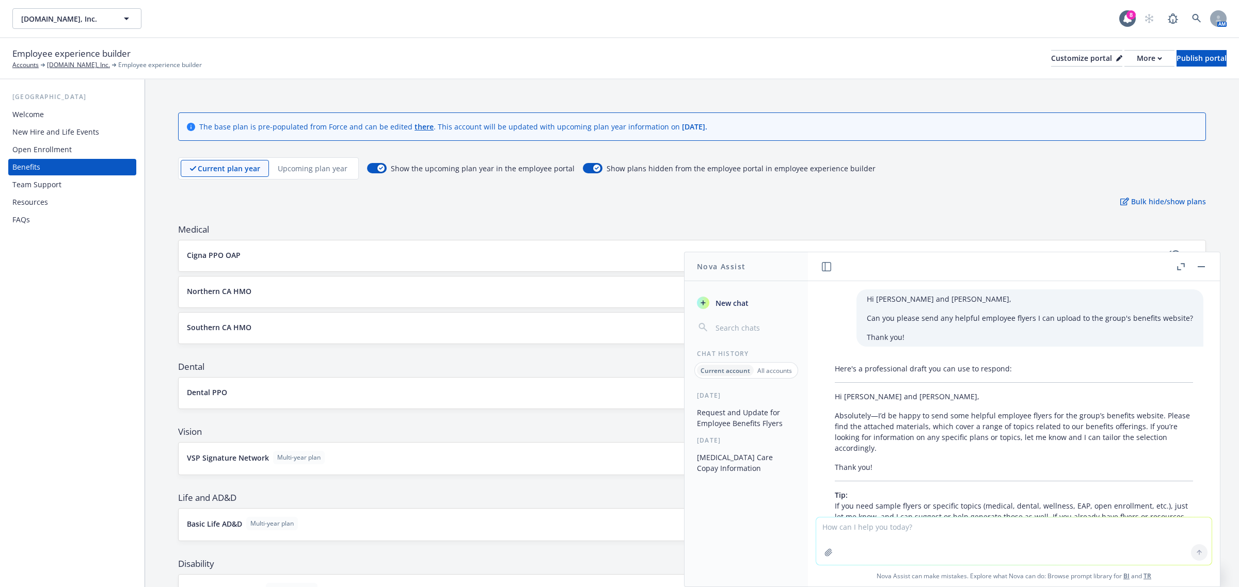
scroll to position [554, 0]
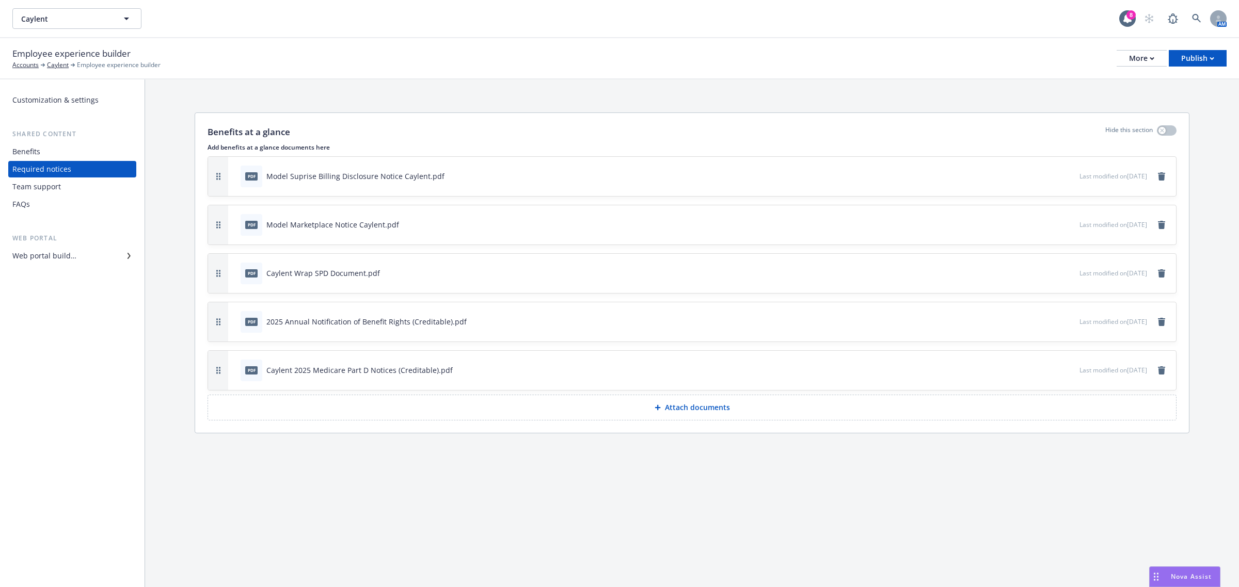
click at [1182, 573] on span "Nova Assist" at bounding box center [1191, 576] width 41 height 9
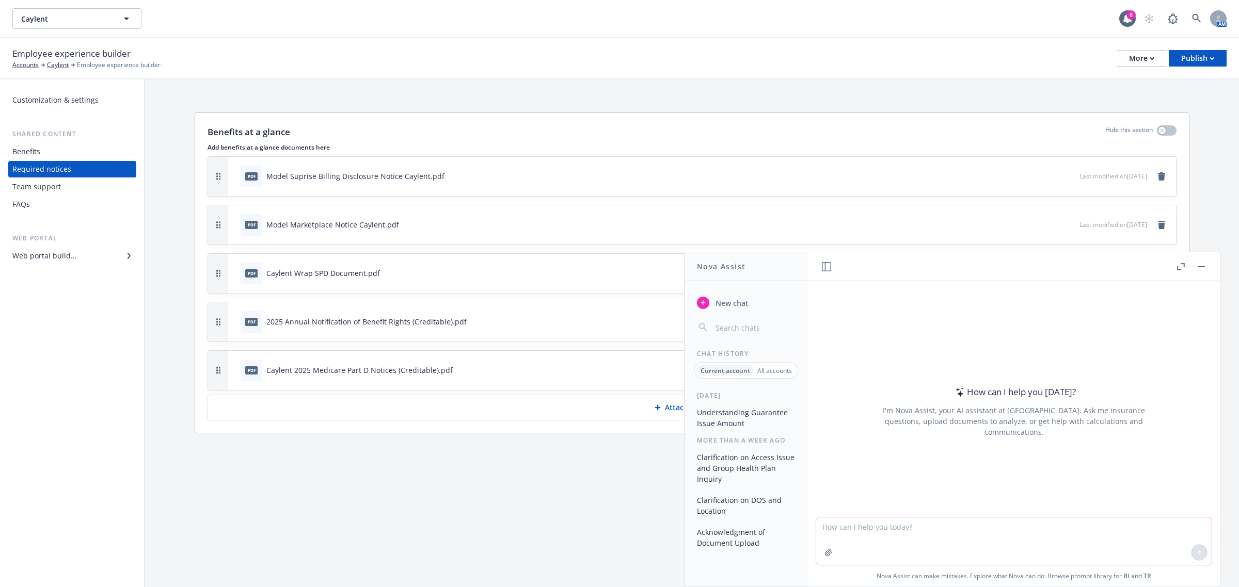
click at [932, 536] on textarea at bounding box center [1013, 541] width 395 height 47
paste textarea "Hi, The contact sheet wasn't attached; can you please resend? Yes, please send …"
type textarea "Hi, The contact sheet wasn't attached; can you please resend? Yes, please send …"
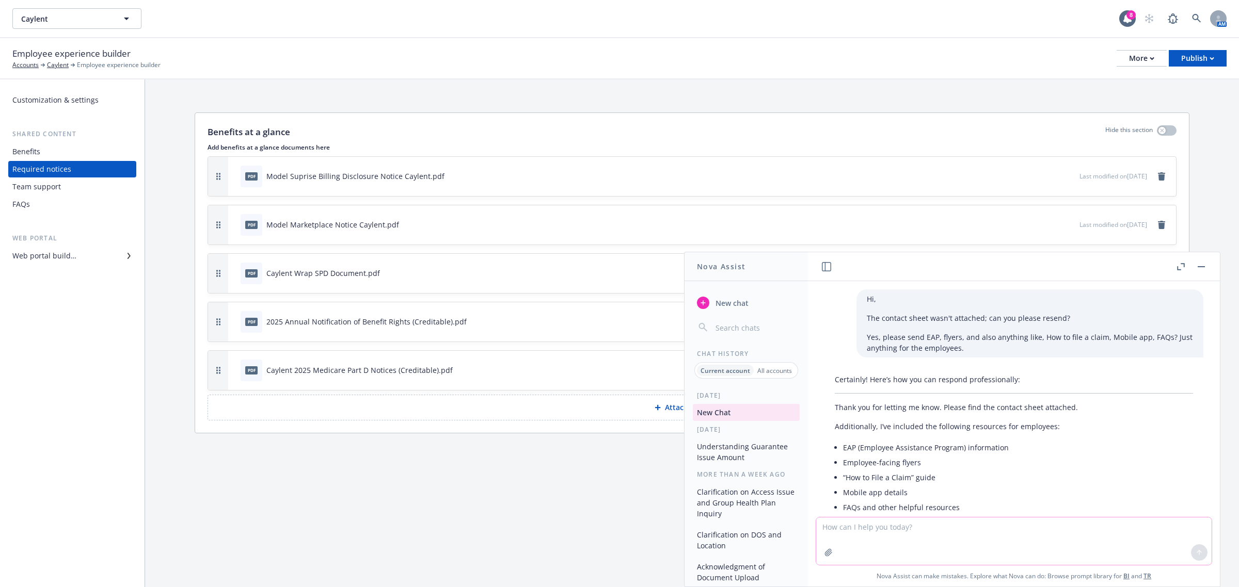
scroll to position [96, 0]
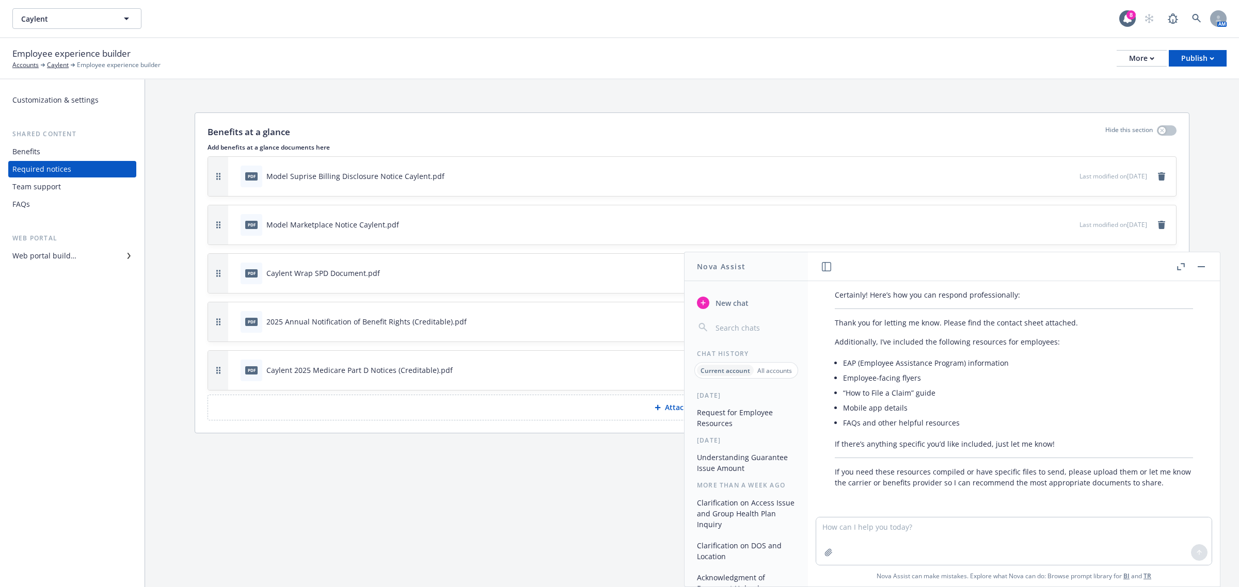
click at [1202, 265] on button "button" at bounding box center [1201, 267] width 12 height 12
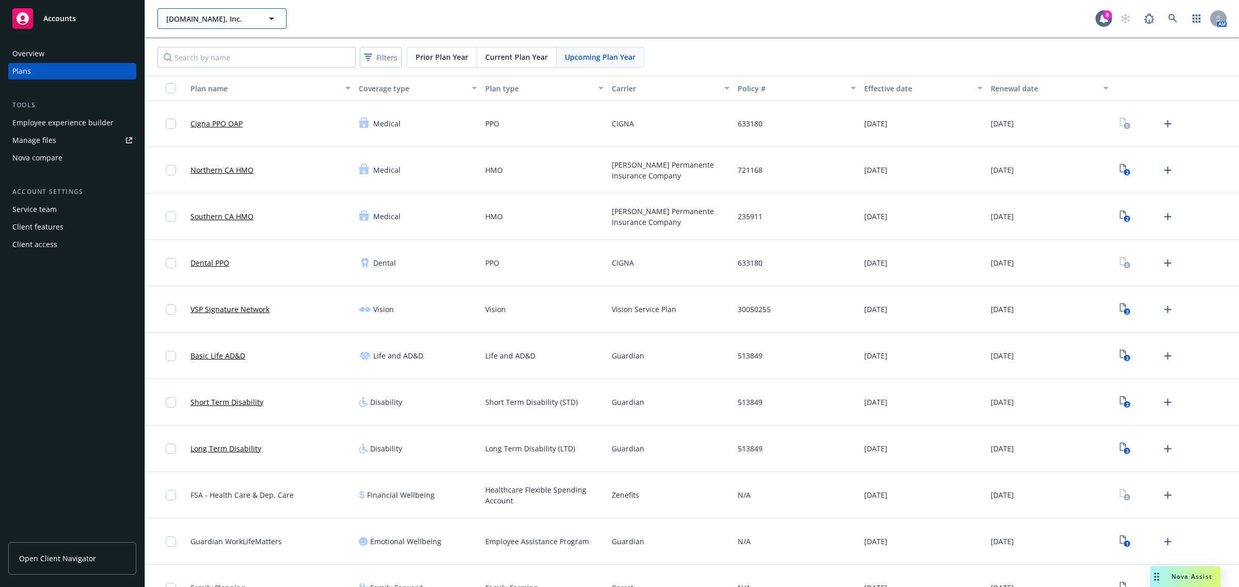
click at [189, 21] on span "Calm.com, Inc." at bounding box center [210, 18] width 89 height 11
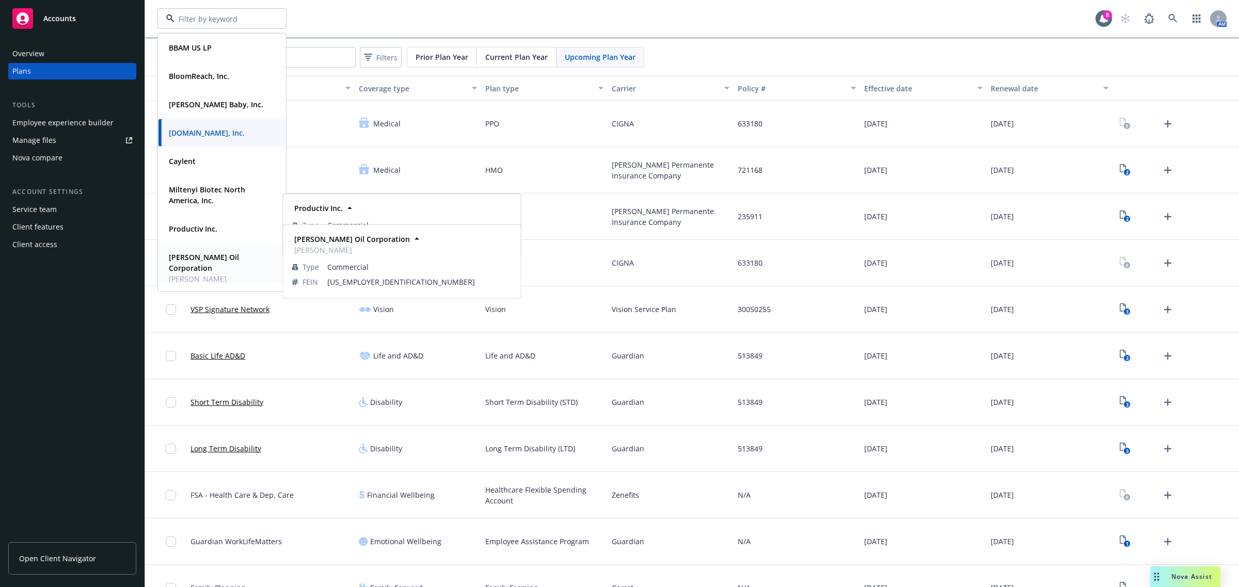
scroll to position [143, 0]
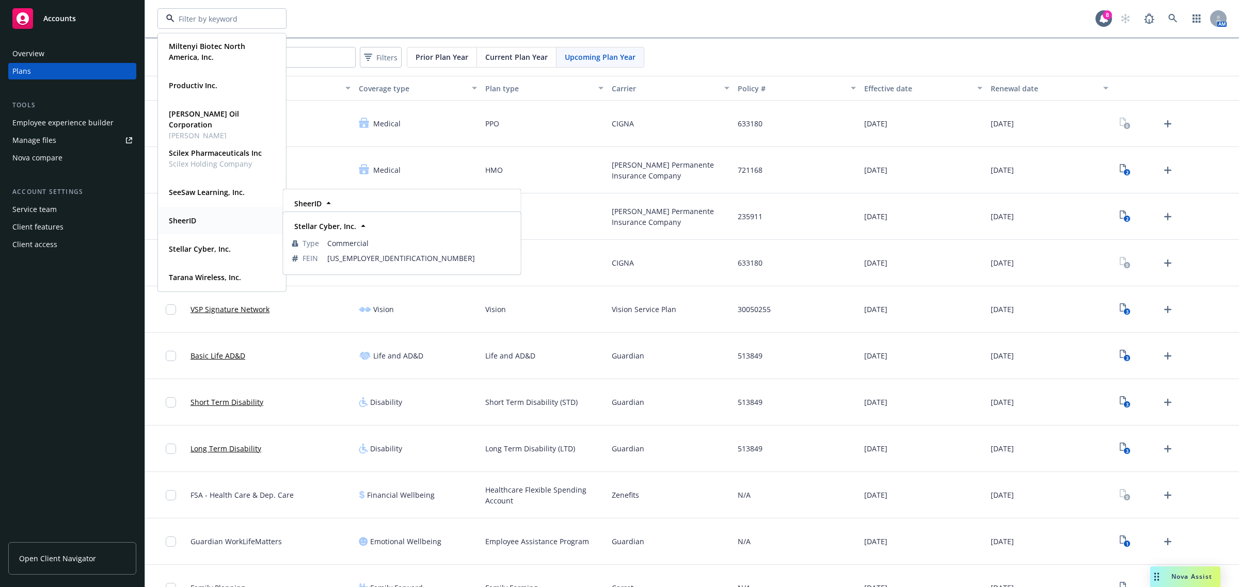
click at [198, 225] on div "SheerID" at bounding box center [182, 220] width 34 height 15
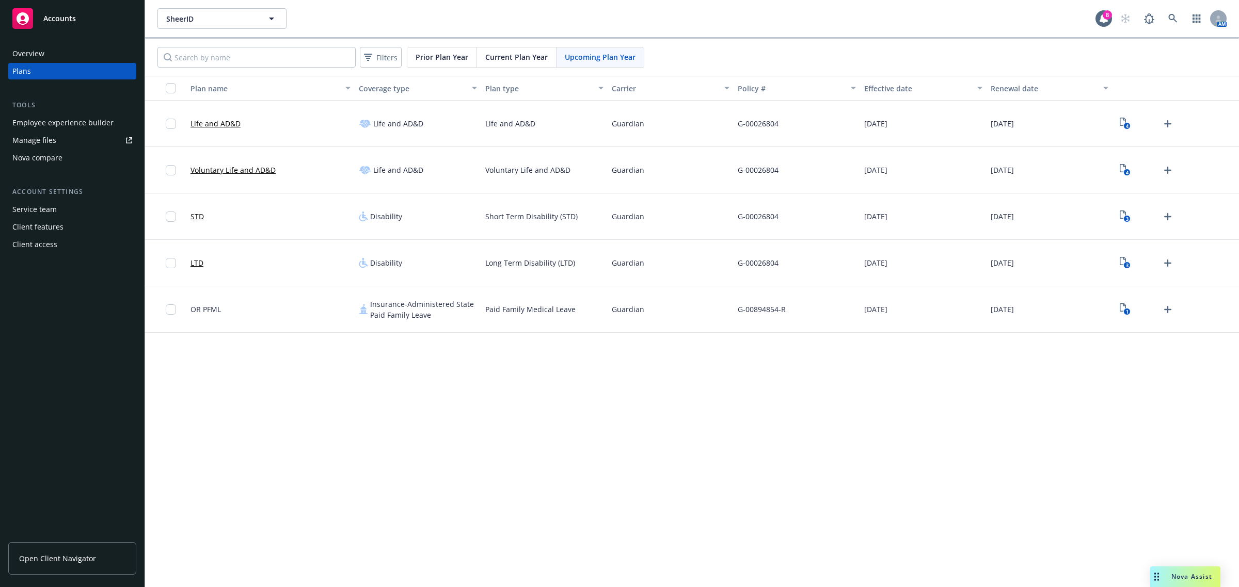
click at [63, 122] on div "Employee experience builder" at bounding box center [62, 123] width 101 height 17
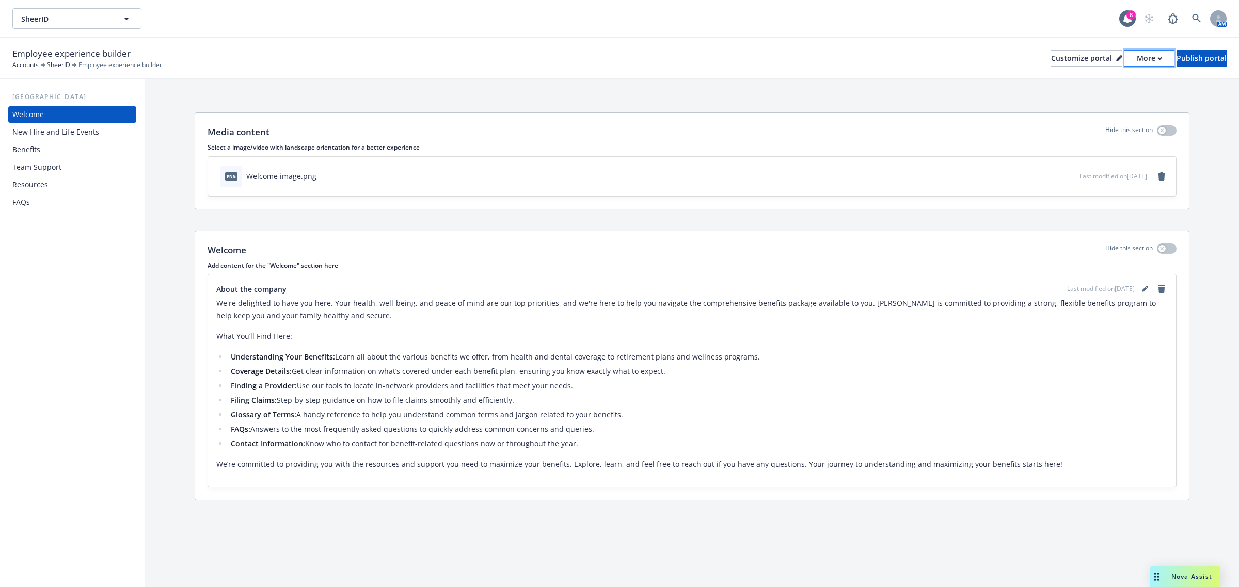
click at [1157, 58] on icon "button" at bounding box center [1159, 59] width 5 height 4
click at [1104, 83] on link "Copy preview link" at bounding box center [1094, 81] width 94 height 21
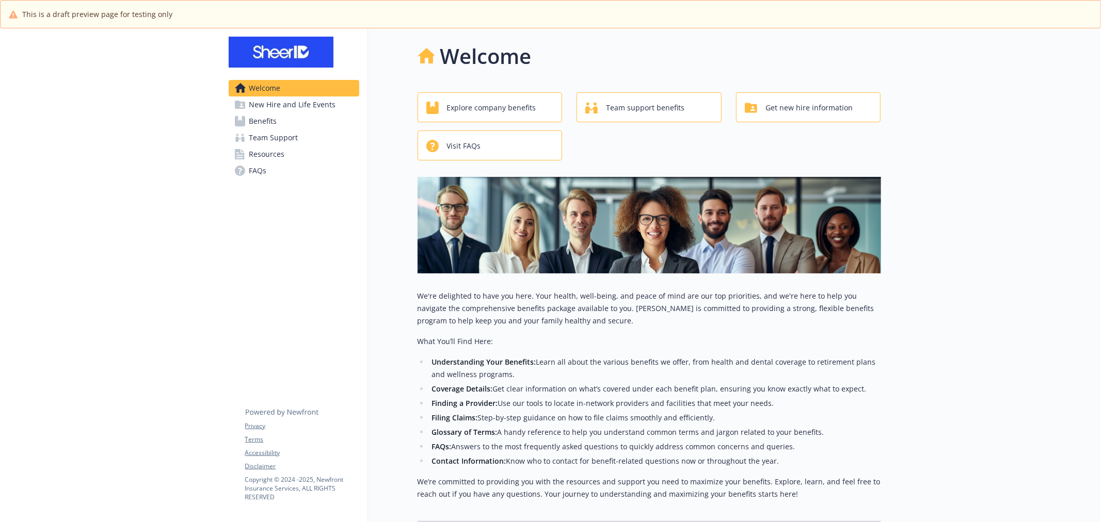
click at [269, 112] on span "New Hire and Life Events" at bounding box center [292, 105] width 87 height 17
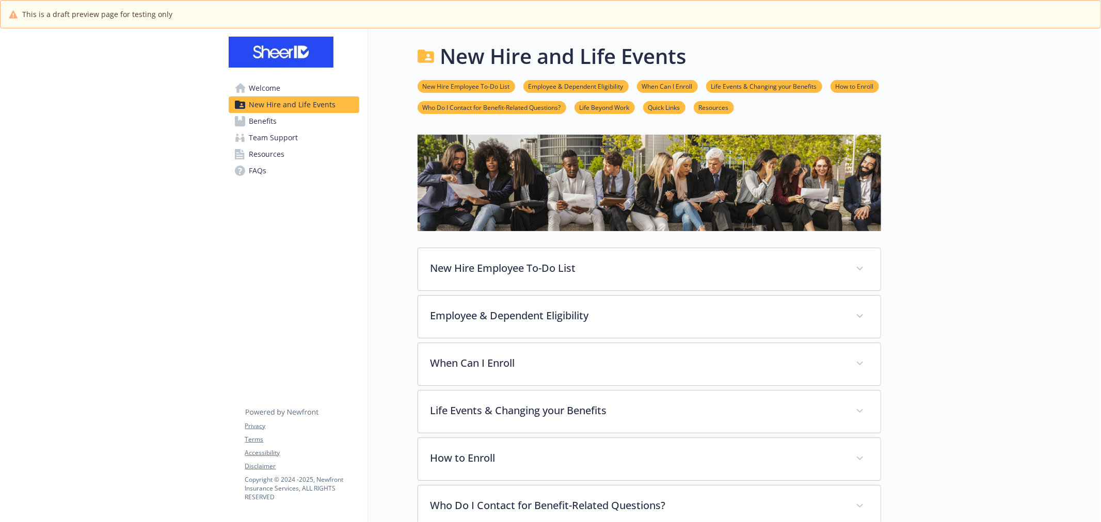
click at [270, 125] on span "Benefits" at bounding box center [263, 121] width 28 height 17
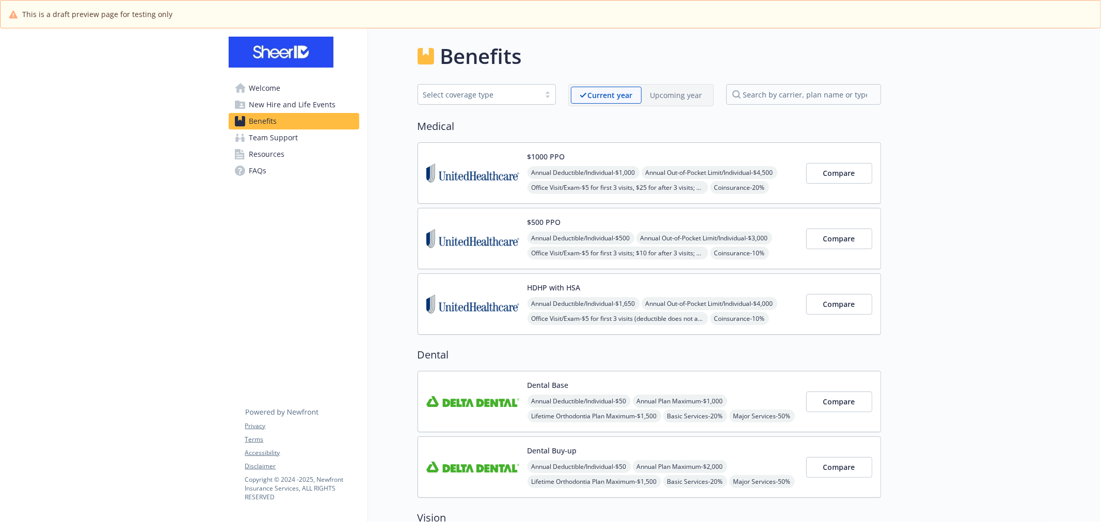
click at [248, 92] on link "Welcome" at bounding box center [294, 88] width 131 height 17
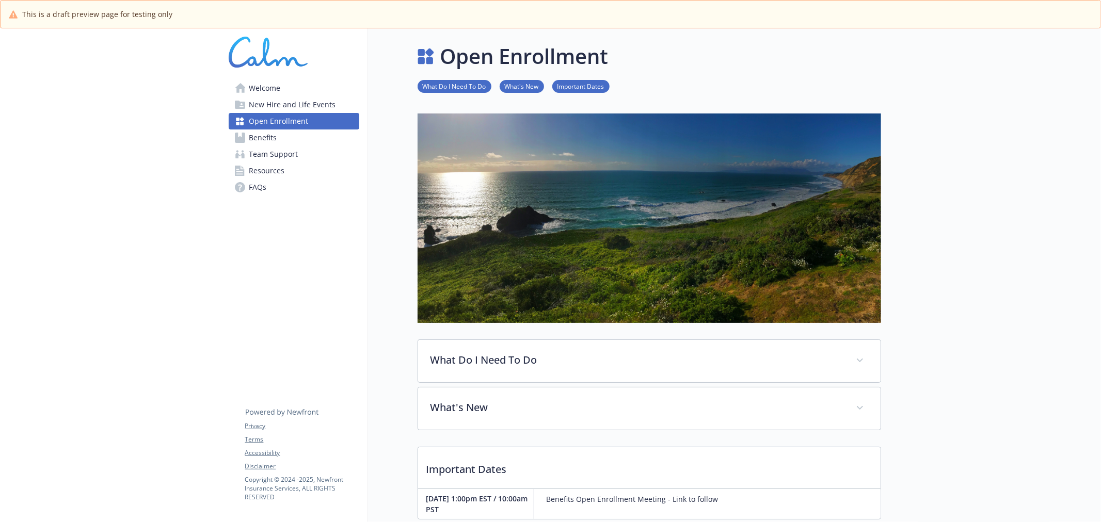
click at [633, 474] on p "Important Dates" at bounding box center [649, 467] width 462 height 38
